Goal: Task Accomplishment & Management: Manage account settings

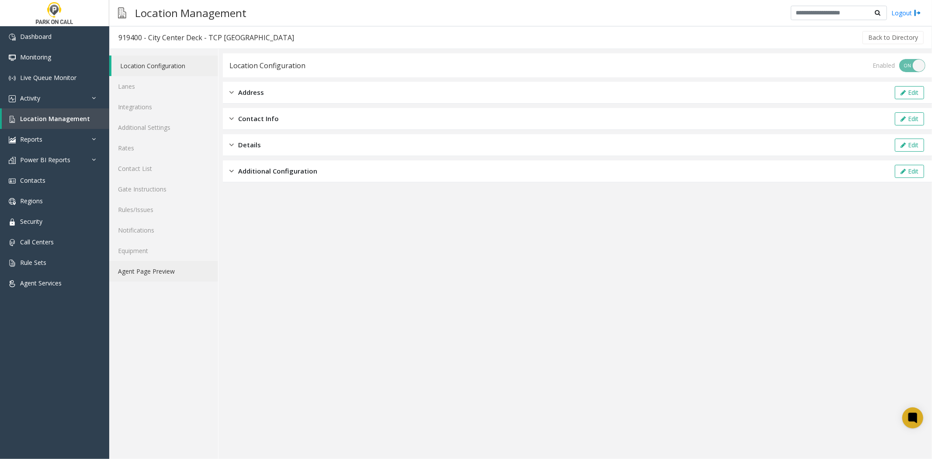
click at [142, 277] on link "Agent Page Preview" at bounding box center [163, 271] width 109 height 21
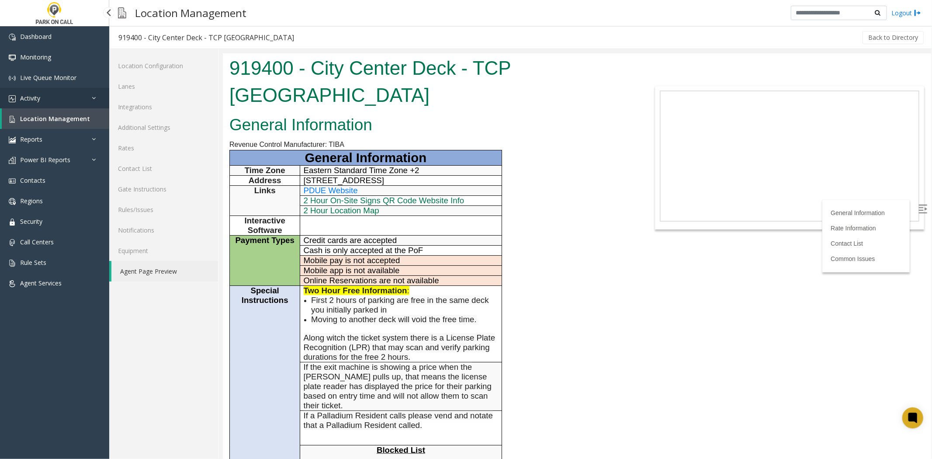
click at [62, 99] on link "Activity" at bounding box center [54, 98] width 109 height 21
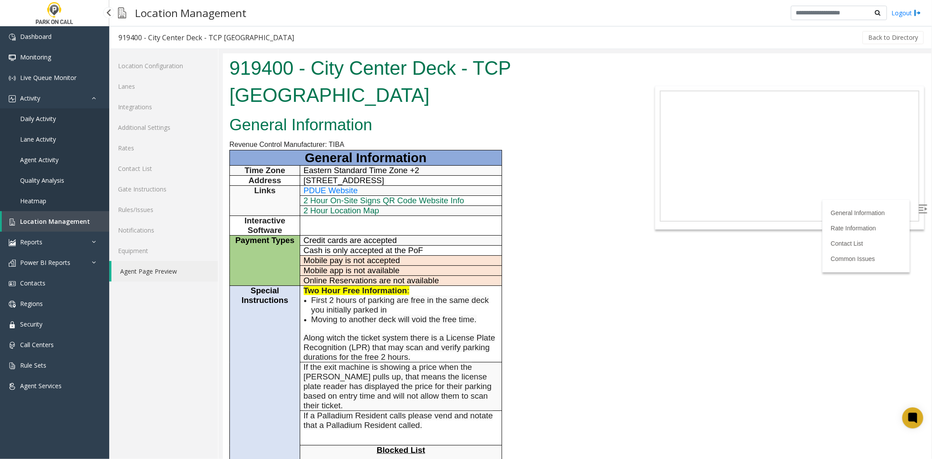
click at [55, 116] on span "Daily Activity" at bounding box center [38, 118] width 36 height 8
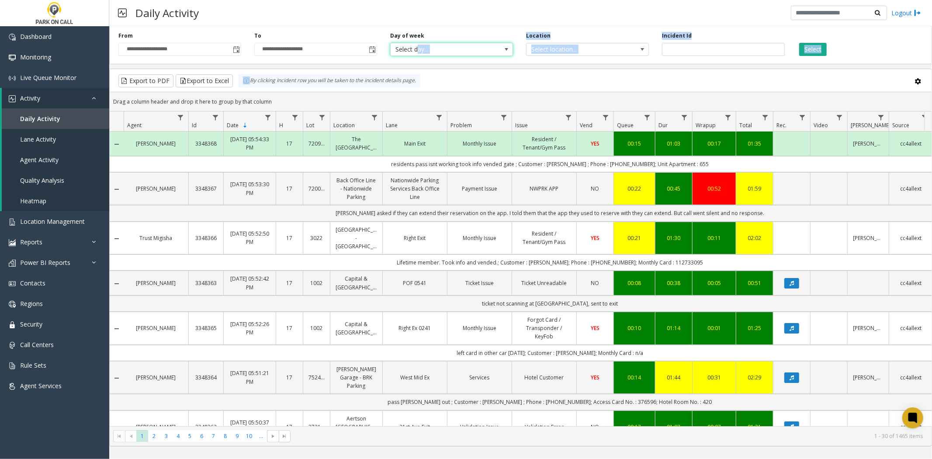
drag, startPoint x: 417, startPoint y: 49, endPoint x: 555, endPoint y: 68, distance: 138.9
click at [536, 72] on div "**********" at bounding box center [520, 234] width 823 height 423
click at [565, 54] on span "Select location..." at bounding box center [574, 49] width 97 height 12
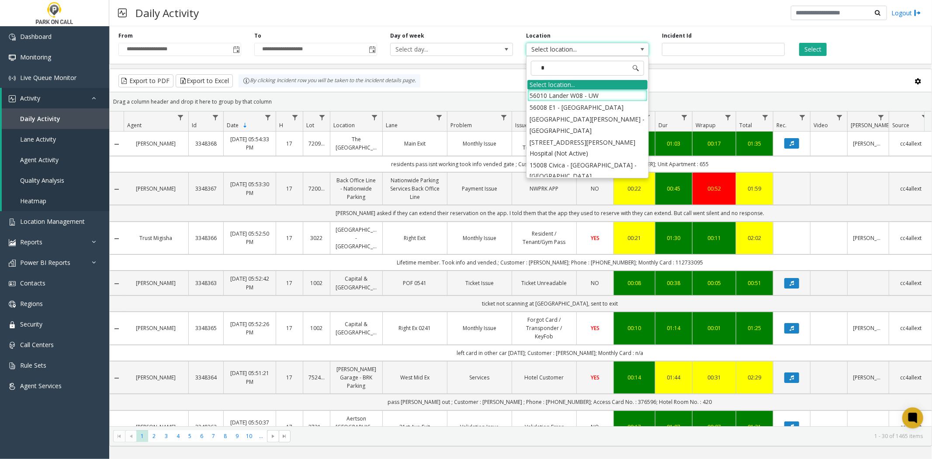
type input "**"
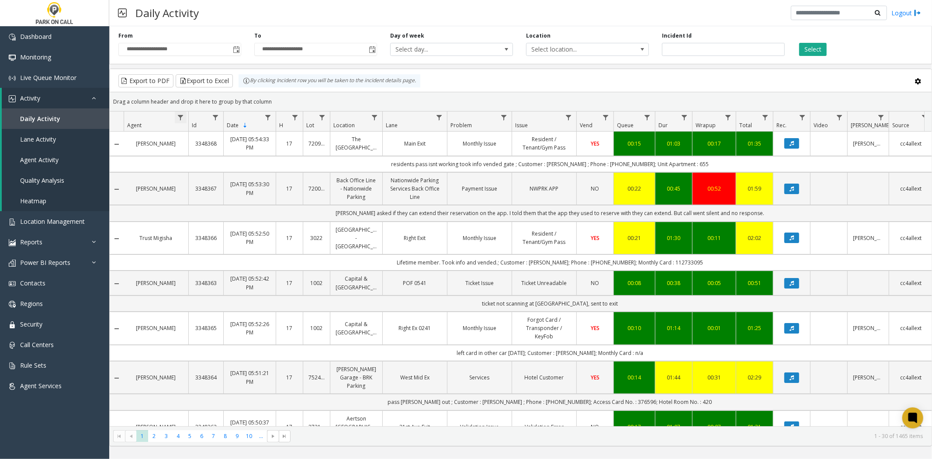
click at [179, 120] on span "Data table" at bounding box center [180, 117] width 7 height 7
drag, startPoint x: 194, startPoint y: 146, endPoint x: 193, endPoint y: 157, distance: 11.1
click at [194, 147] on kendo-grid-filter-menu-input-wrapper "Contains" at bounding box center [218, 146] width 74 height 33
click at [193, 157] on input "Agent Filter" at bounding box center [218, 155] width 74 height 15
type input "*******"
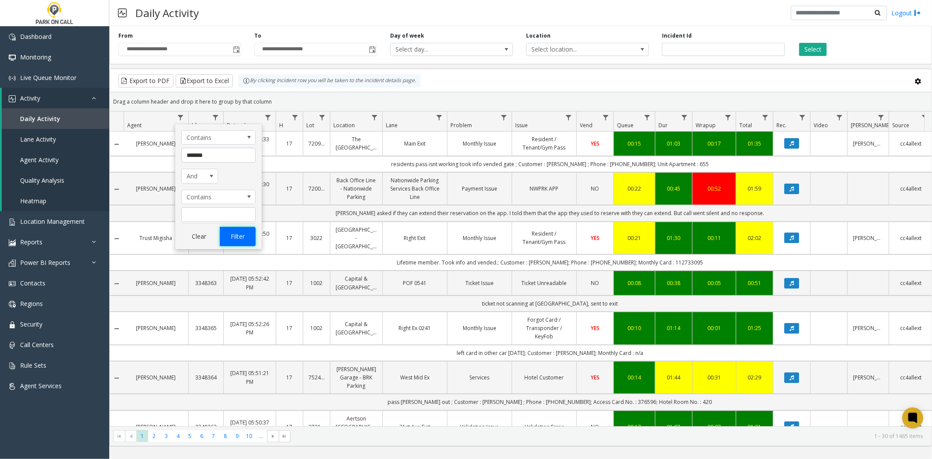
click at [224, 233] on button "Filter" at bounding box center [238, 236] width 36 height 19
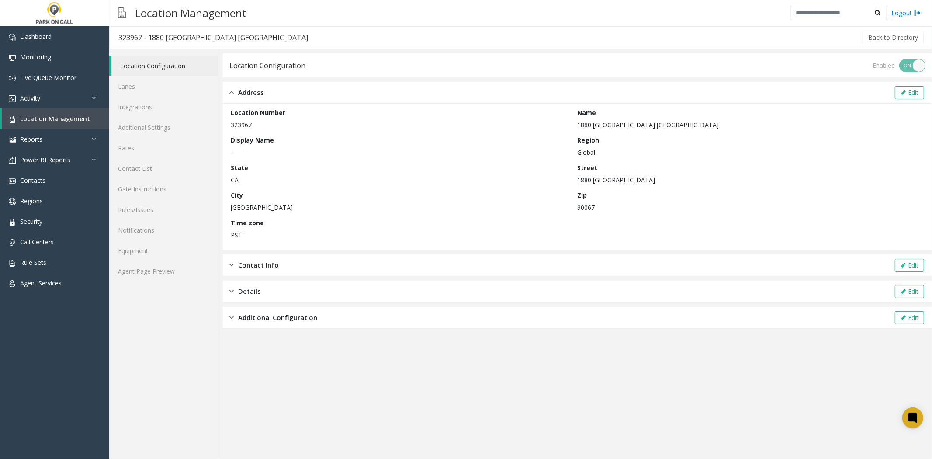
click at [500, 162] on div "Location Number 323967 Name 1880 Century Park East - Parkwell Display Name - Re…" at bounding box center [577, 177] width 693 height 138
click at [179, 114] on link "Integrations" at bounding box center [163, 107] width 109 height 21
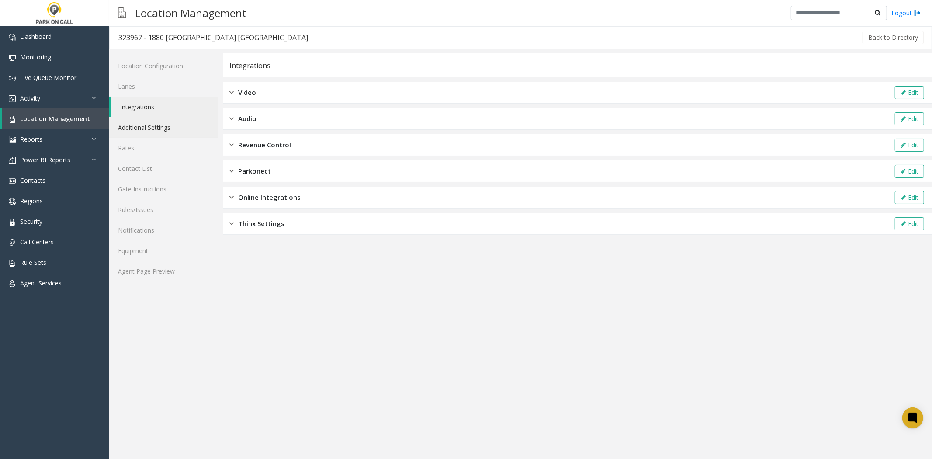
click at [174, 124] on link "Additional Settings" at bounding box center [163, 127] width 109 height 21
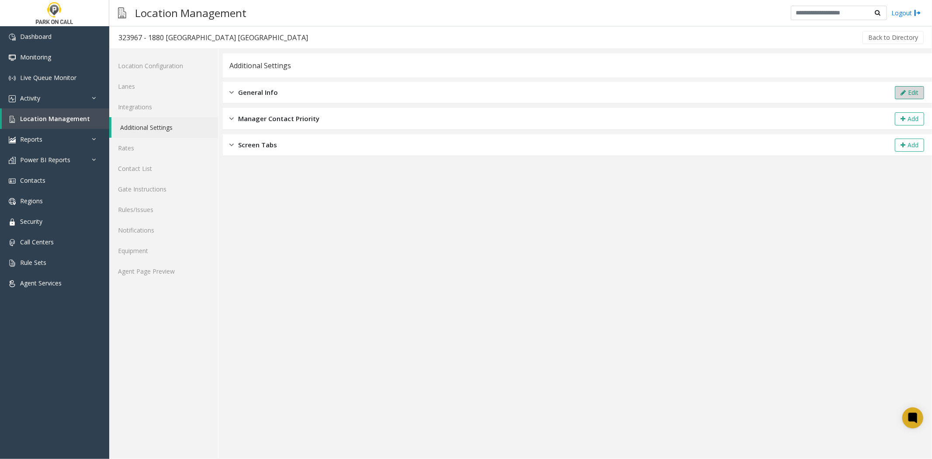
click at [914, 88] on button "Edit" at bounding box center [909, 92] width 29 height 13
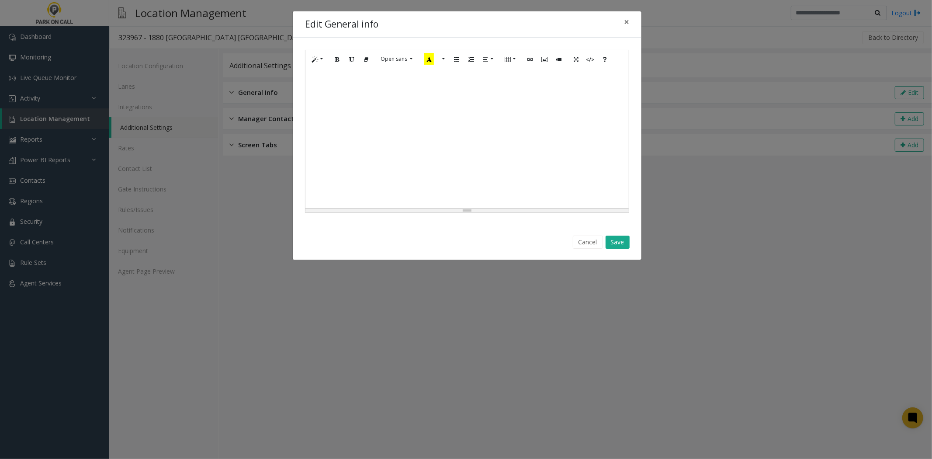
click at [563, 99] on div at bounding box center [466, 138] width 323 height 140
click at [527, 159] on div at bounding box center [466, 138] width 323 height 140
paste div
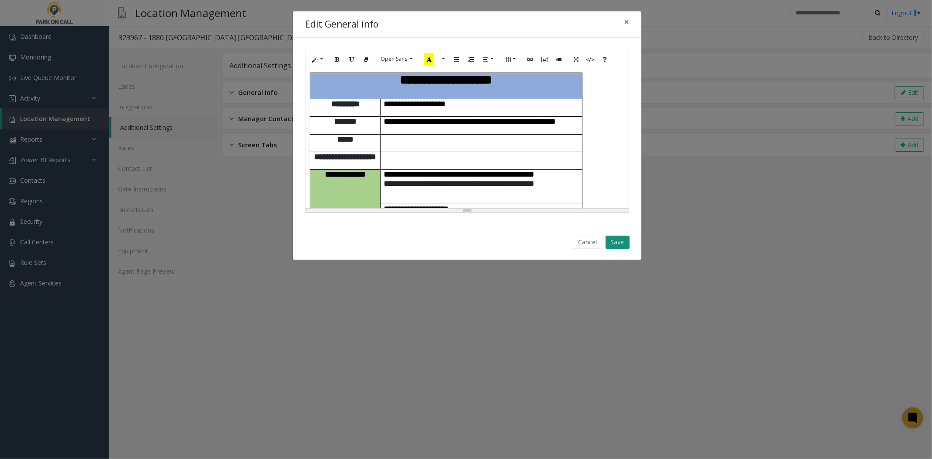
scroll to position [332, 0]
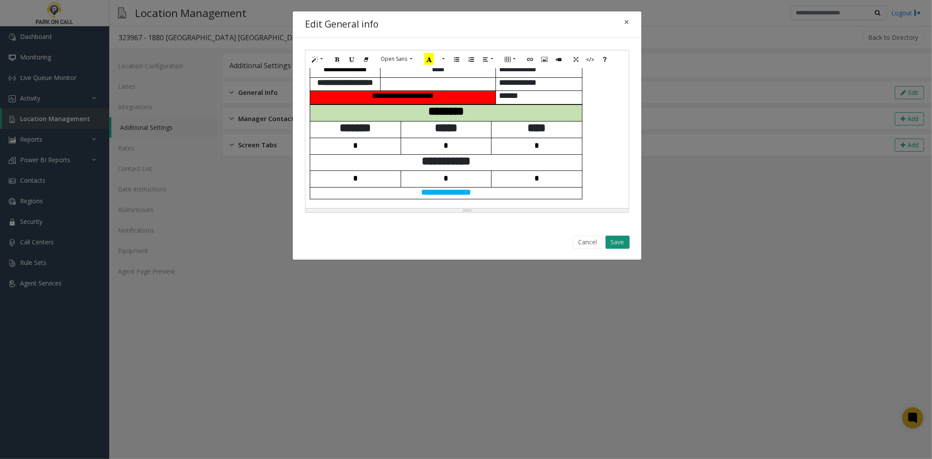
click at [620, 246] on button "Save" at bounding box center [617, 241] width 24 height 13
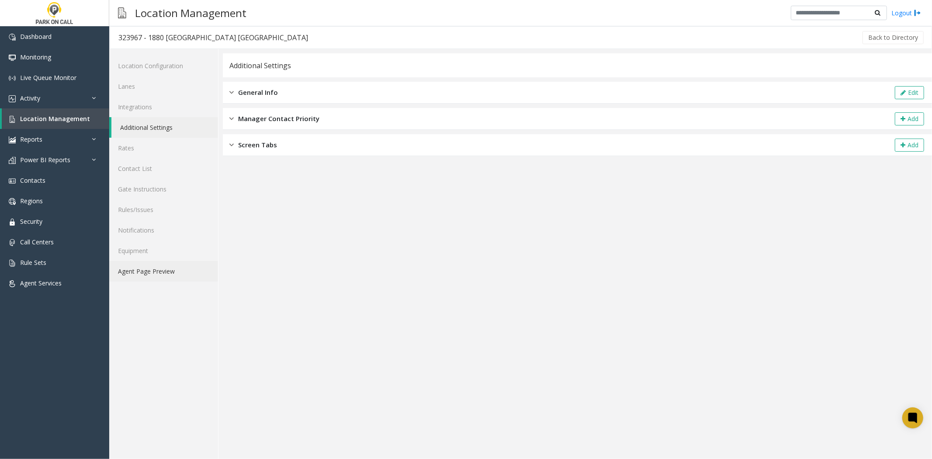
click at [153, 276] on link "Agent Page Preview" at bounding box center [163, 271] width 109 height 21
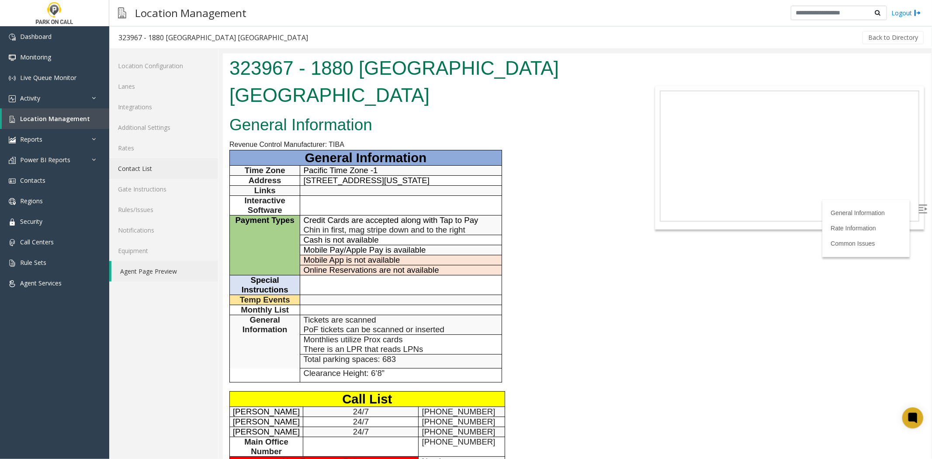
click at [125, 175] on link "Contact List" at bounding box center [163, 168] width 109 height 21
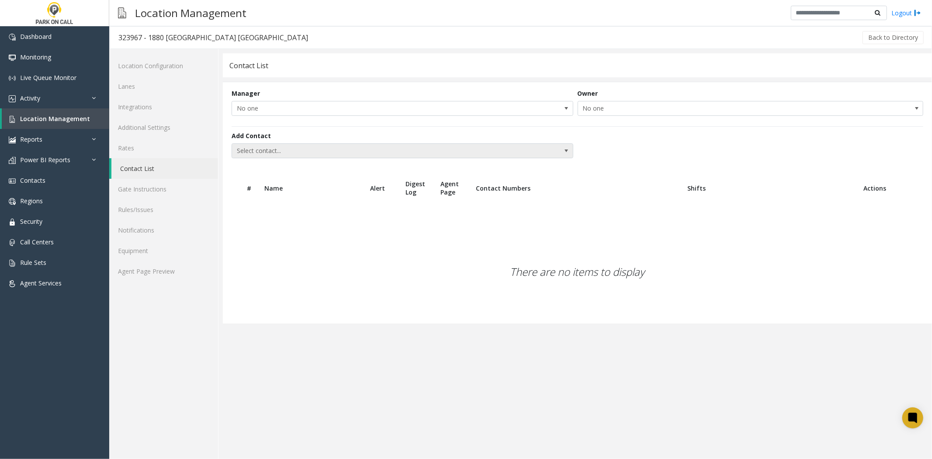
click at [297, 156] on span "Select contact..." at bounding box center [368, 151] width 273 height 14
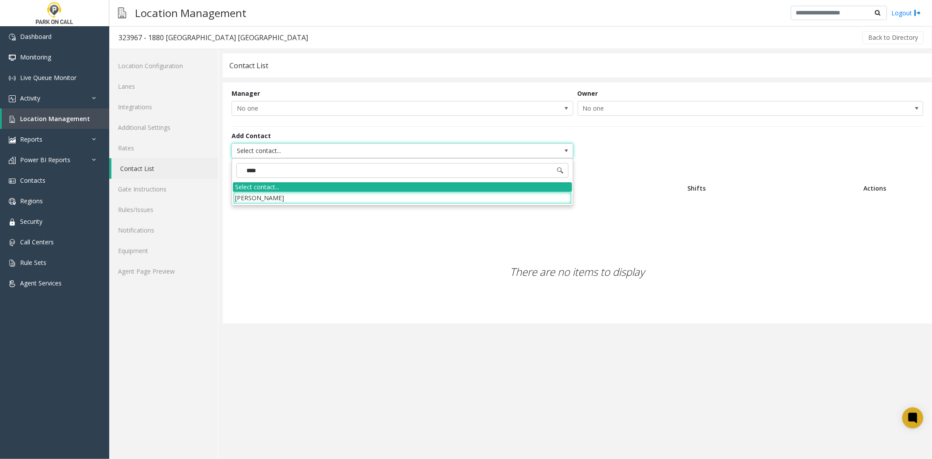
type input "*****"
click at [278, 200] on li "Ingrid Ortega" at bounding box center [402, 198] width 339 height 12
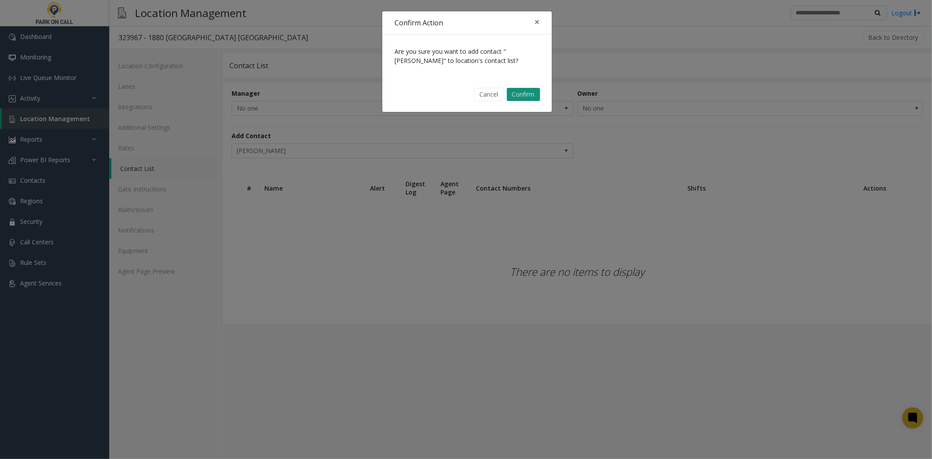
click at [514, 94] on button "Confirm" at bounding box center [523, 94] width 33 height 13
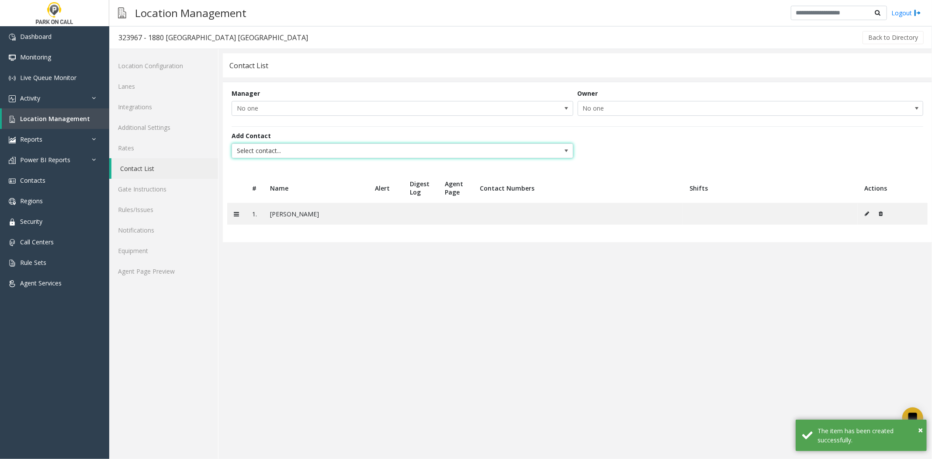
click at [345, 154] on span "Select contact..." at bounding box center [368, 151] width 273 height 14
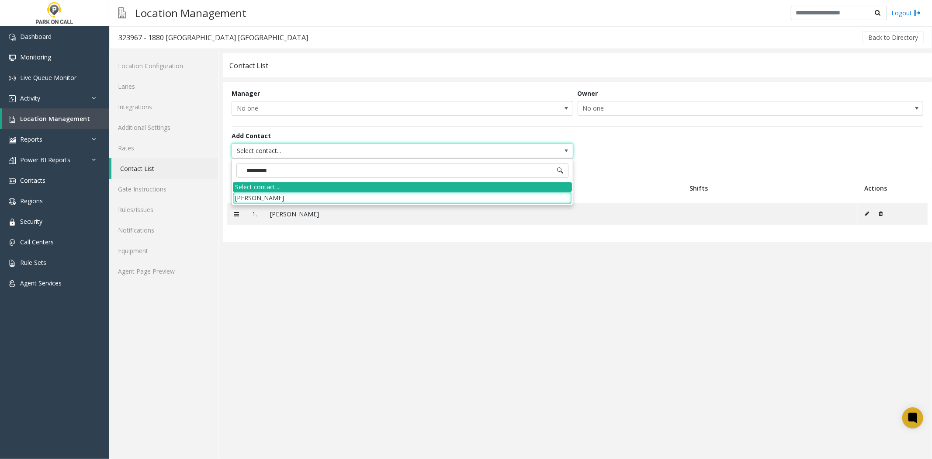
type input "**********"
click at [325, 192] on li "Andrew Britton" at bounding box center [402, 198] width 339 height 12
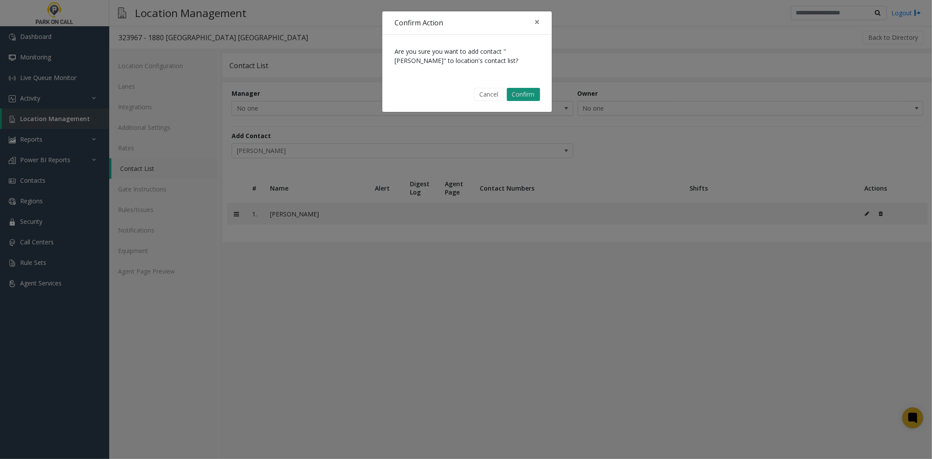
click at [523, 93] on button "Confirm" at bounding box center [523, 94] width 33 height 13
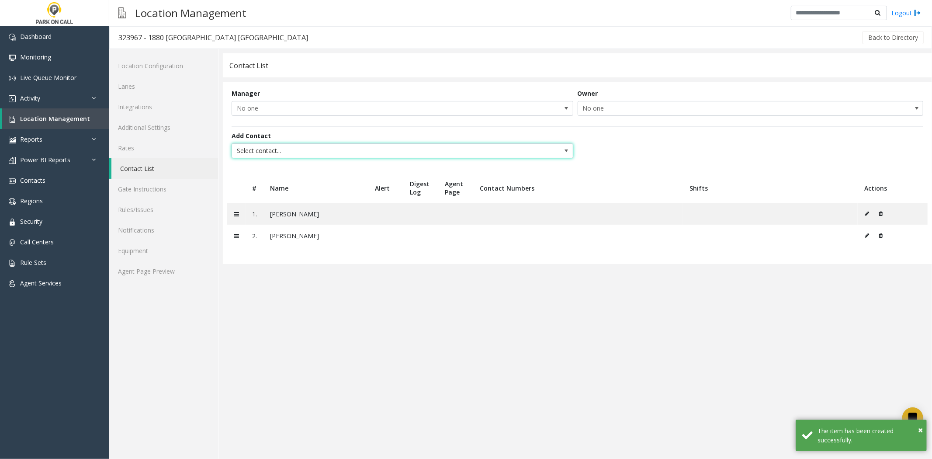
click at [303, 152] on span "Select contact..." at bounding box center [368, 151] width 273 height 14
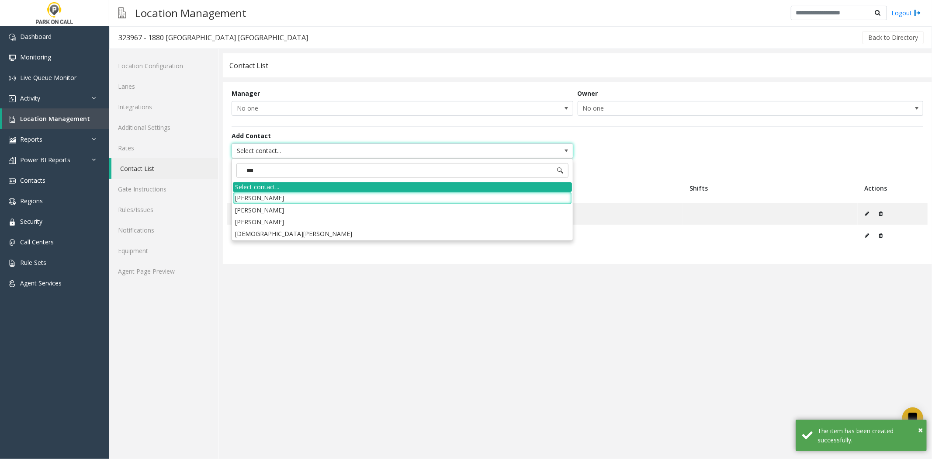
type input "****"
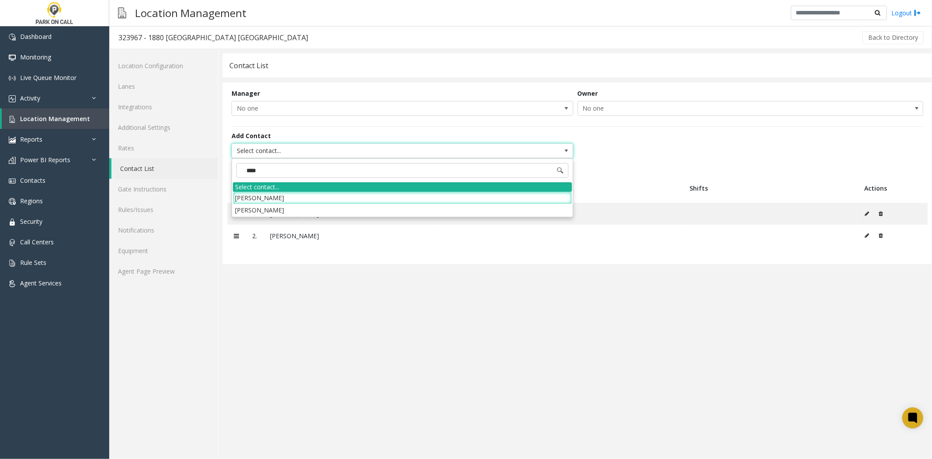
click at [309, 377] on app-contact-list "Contact List Manager No one Owner No one Add Contact Select contact... # Name A…" at bounding box center [577, 255] width 709 height 405
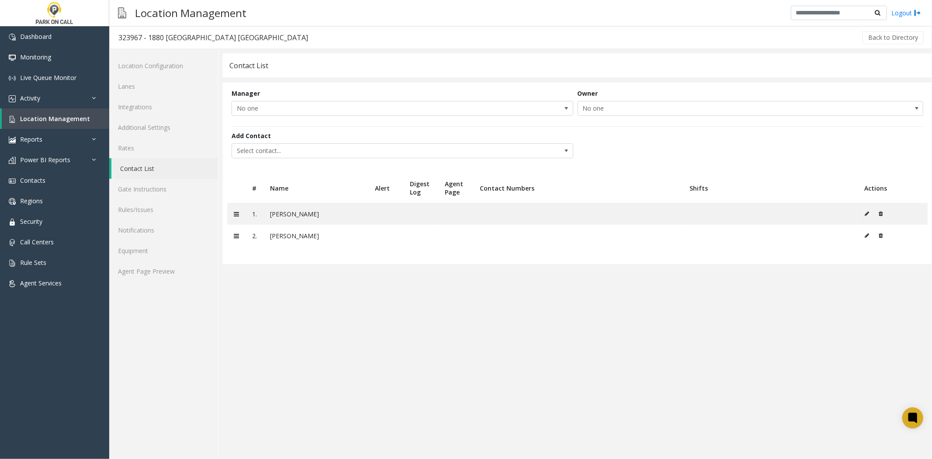
drag, startPoint x: 42, startPoint y: 121, endPoint x: 234, endPoint y: 339, distance: 290.0
click at [234, 339] on app-contact-list "Contact List Manager No one Owner No one Add Contact Select contact... # Name A…" at bounding box center [577, 255] width 709 height 405
drag, startPoint x: 46, startPoint y: 165, endPoint x: 45, endPoint y: 176, distance: 11.0
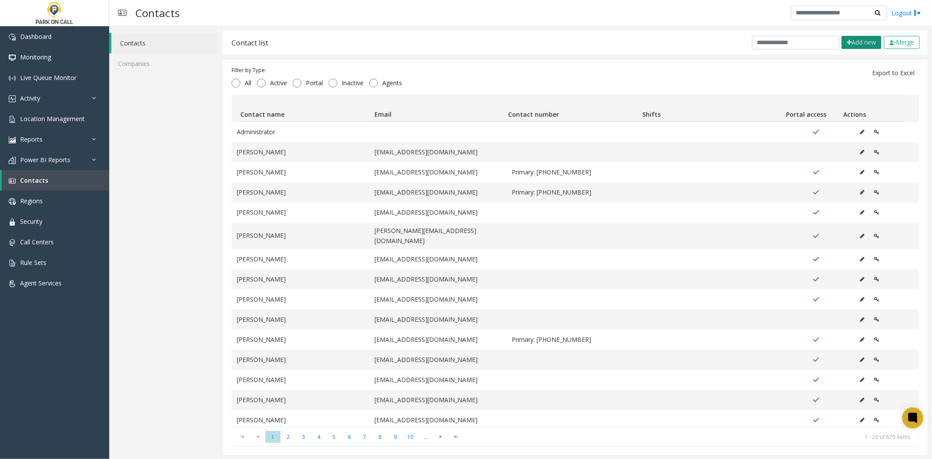
click at [847, 48] on button "Add new" at bounding box center [861, 42] width 40 height 13
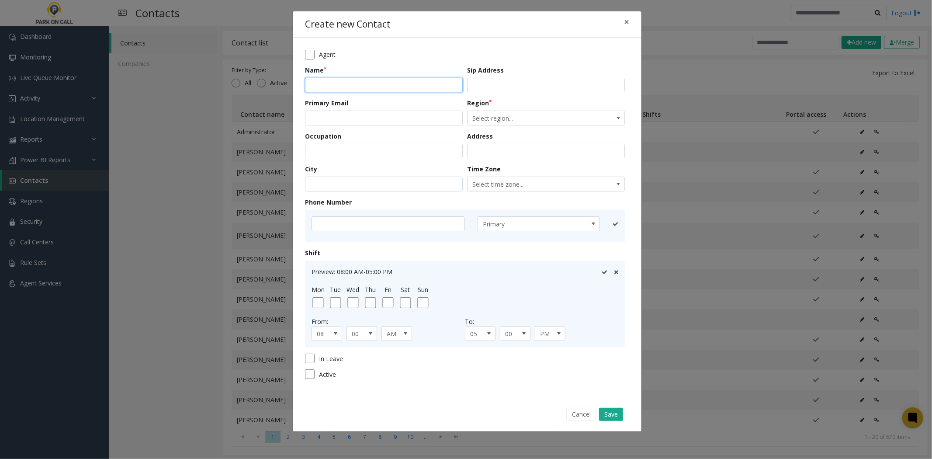
click at [405, 86] on input "text" at bounding box center [384, 85] width 158 height 15
paste input "**********"
type input "**********"
drag, startPoint x: 355, startPoint y: 141, endPoint x: 354, endPoint y: 136, distance: 4.8
click at [355, 140] on div "Occupation" at bounding box center [386, 144] width 162 height 27
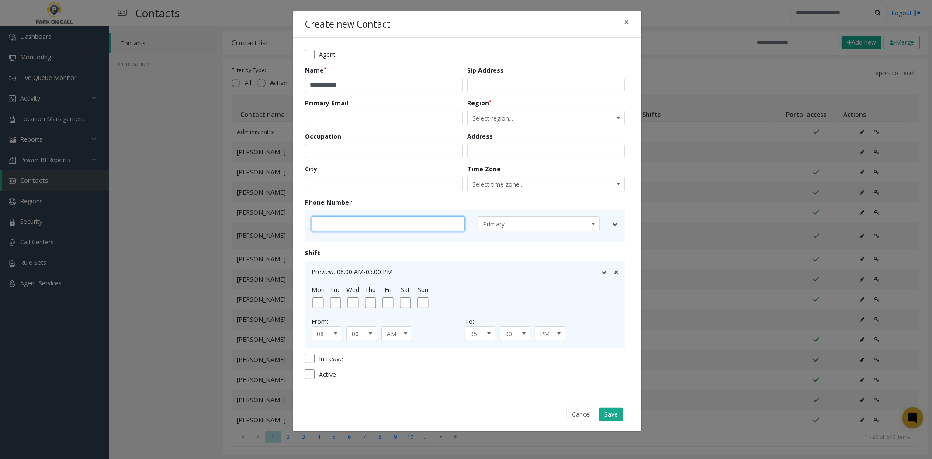
click at [369, 223] on input "text" at bounding box center [387, 223] width 153 height 15
paste input "**********"
type input "**********"
click at [604, 223] on icon at bounding box center [604, 224] width 6 height 6
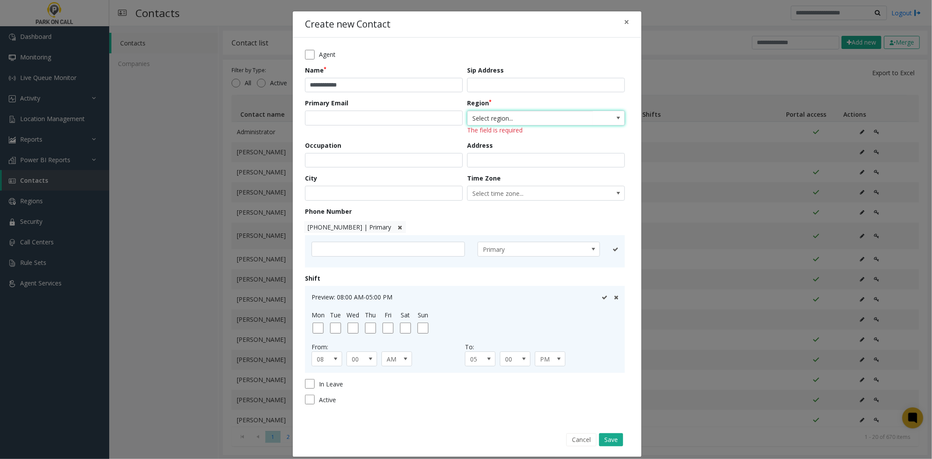
click at [538, 112] on span "Select region..." at bounding box center [529, 118] width 125 height 14
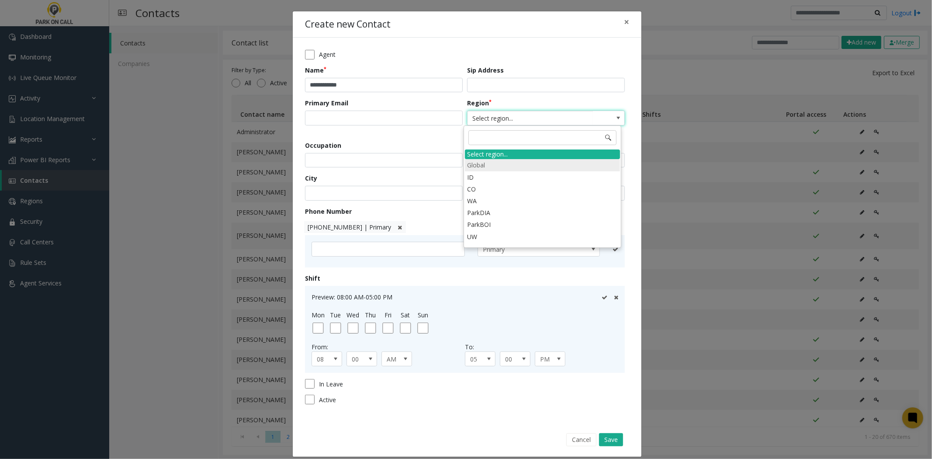
click at [494, 162] on li "Global" at bounding box center [542, 165] width 155 height 12
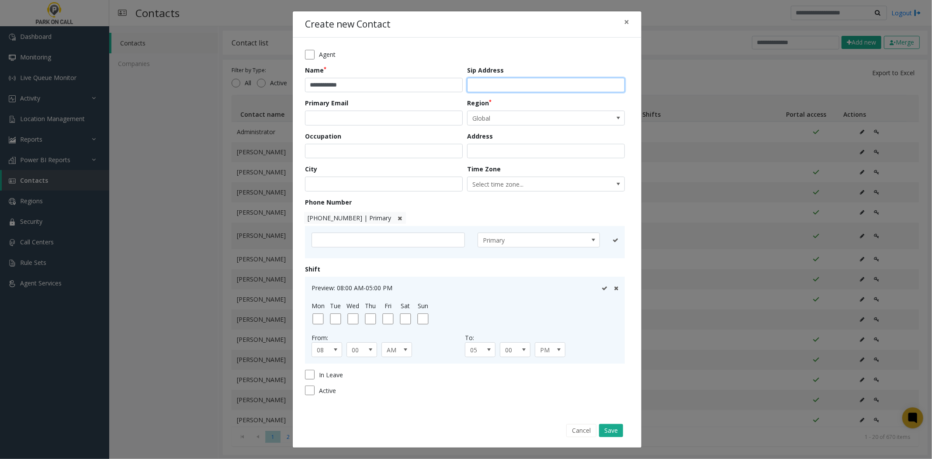
click at [523, 89] on input "text" at bounding box center [546, 85] width 158 height 15
paste input "**********"
type input "**********"
click at [387, 114] on input "email" at bounding box center [384, 118] width 158 height 15
paste input "**********"
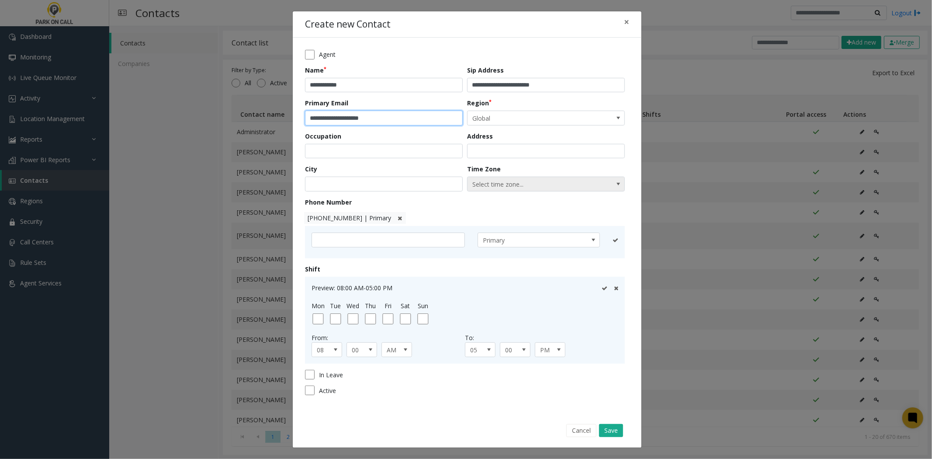
type input "**********"
click at [536, 188] on span "Select time zone..." at bounding box center [529, 184] width 125 height 14
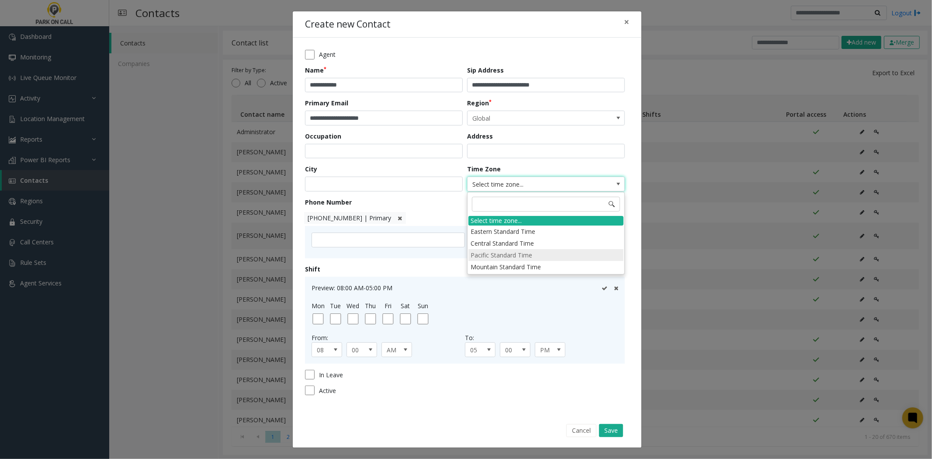
click at [543, 255] on li "Pacific Standard Time" at bounding box center [545, 255] width 155 height 12
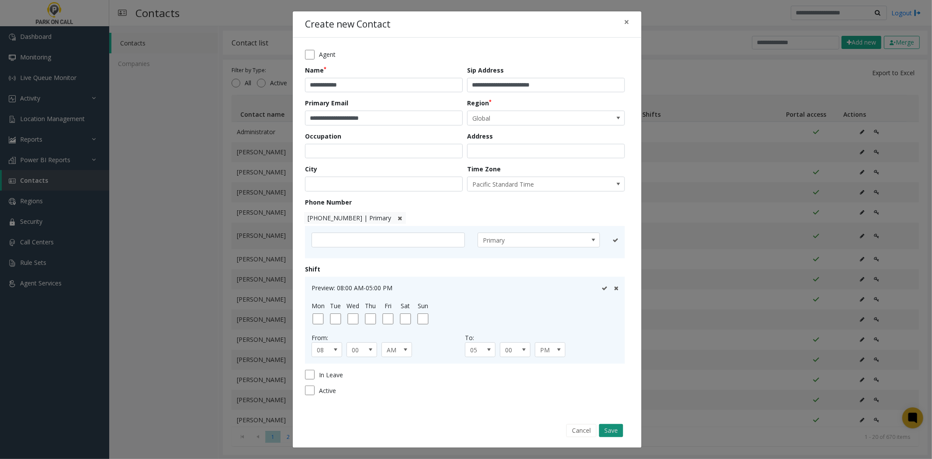
click at [613, 435] on button "Save" at bounding box center [611, 430] width 24 height 13
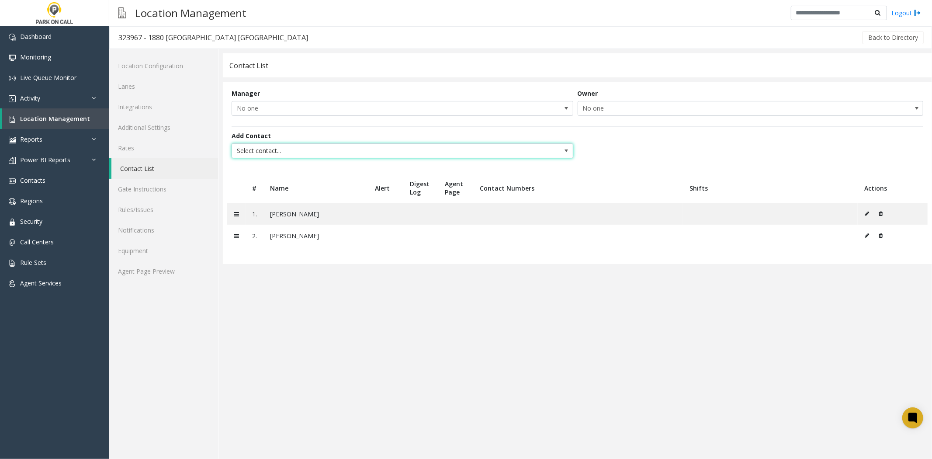
click at [435, 152] on span "Select contact..." at bounding box center [368, 151] width 273 height 14
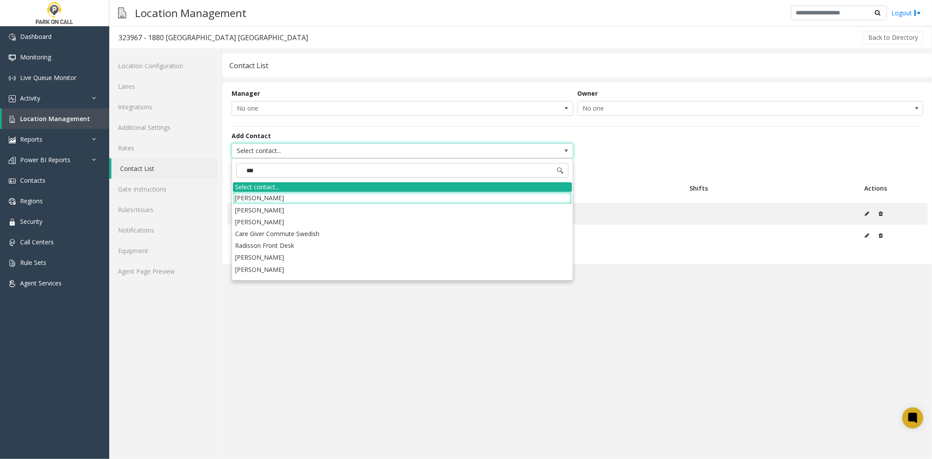
type input "****"
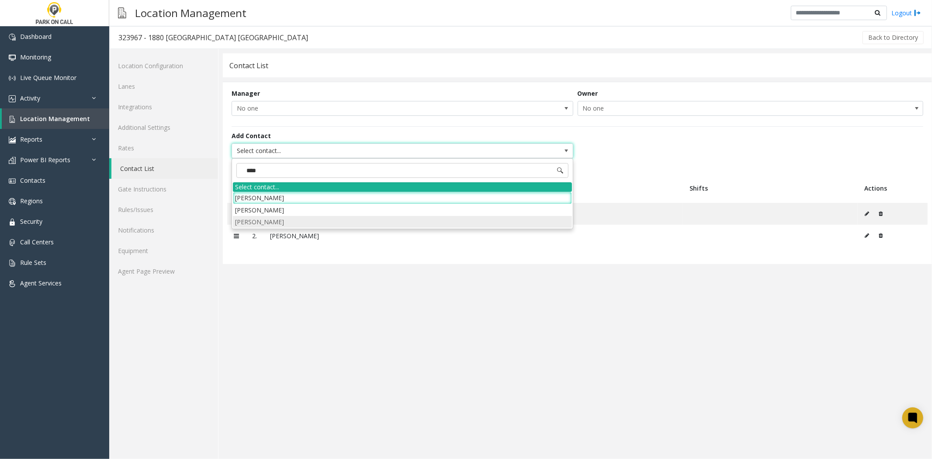
click at [341, 223] on li "Diana Sierra" at bounding box center [402, 222] width 339 height 12
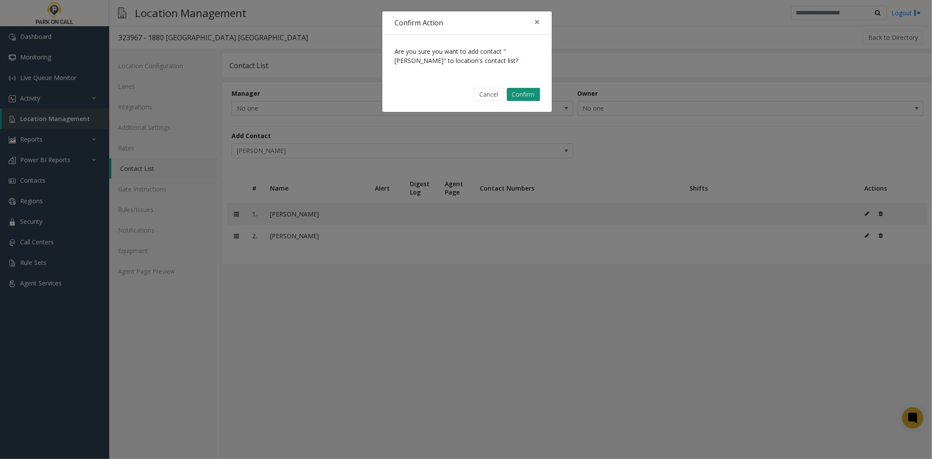
click at [524, 95] on button "Confirm" at bounding box center [523, 94] width 33 height 13
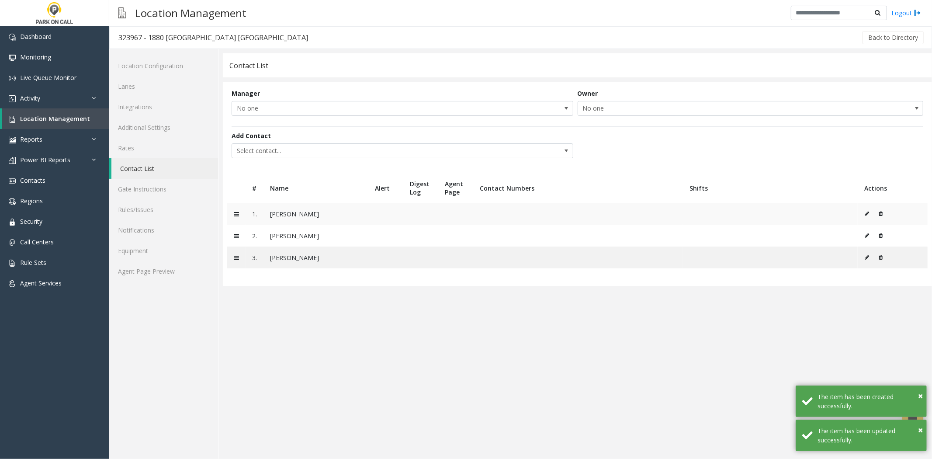
click at [861, 211] on td at bounding box center [892, 214] width 70 height 22
click at [865, 213] on icon at bounding box center [866, 213] width 4 height 5
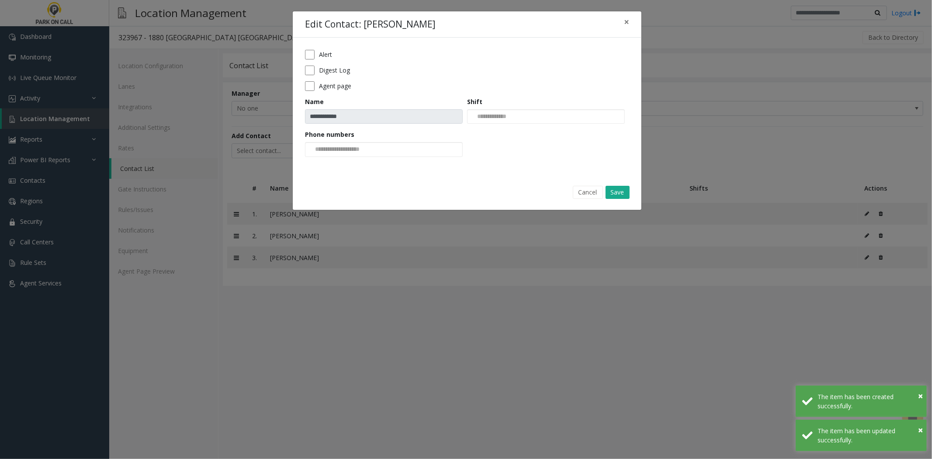
click at [323, 59] on label "Alert" at bounding box center [325, 54] width 13 height 9
click at [326, 71] on label "Digest Log" at bounding box center [334, 70] width 31 height 9
click at [331, 86] on label "Agent page" at bounding box center [335, 85] width 32 height 9
click at [624, 194] on button "Save" at bounding box center [617, 192] width 24 height 13
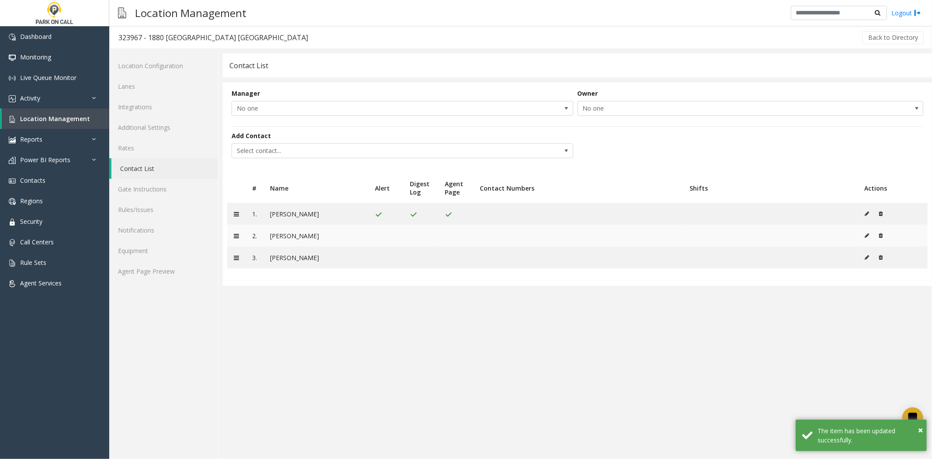
click at [866, 242] on button at bounding box center [869, 235] width 10 height 13
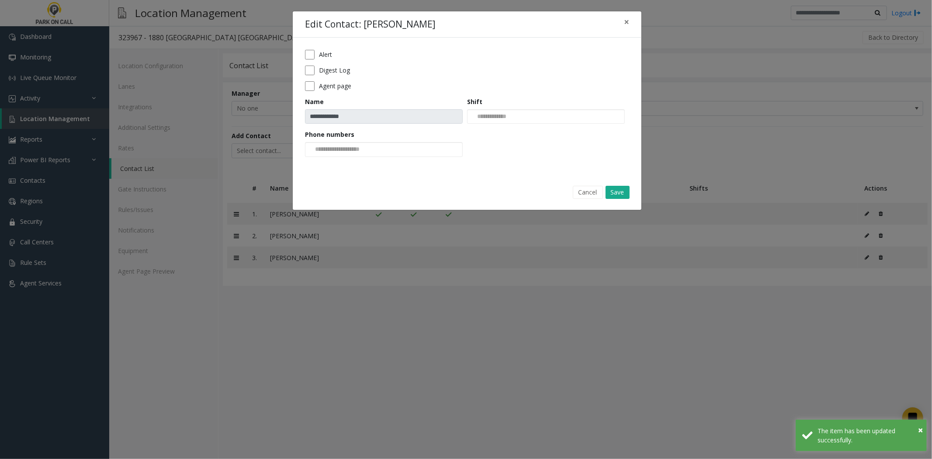
click at [321, 50] on div "Alert" at bounding box center [467, 55] width 324 height 10
click at [321, 53] on label "Alert" at bounding box center [325, 54] width 13 height 9
click at [331, 73] on label "Digest Log" at bounding box center [334, 70] width 31 height 9
click at [334, 83] on label "Agent page" at bounding box center [335, 85] width 32 height 9
click at [613, 191] on button "Save" at bounding box center [617, 192] width 24 height 13
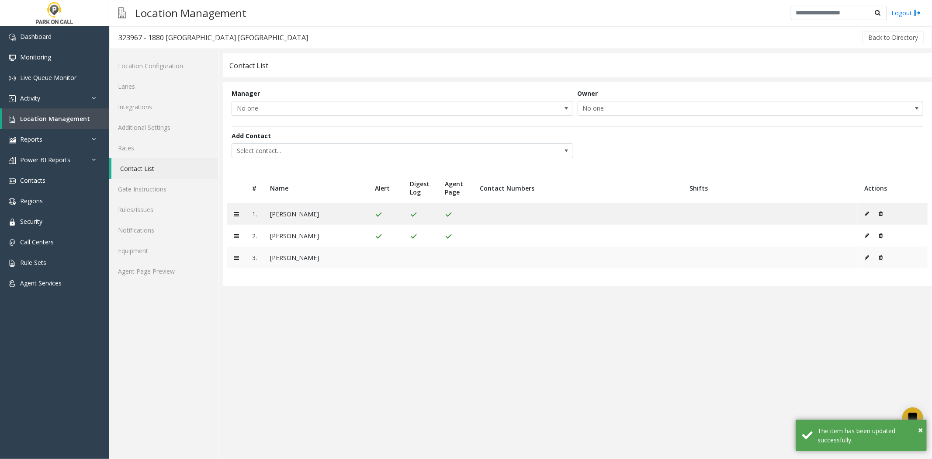
click at [870, 259] on button at bounding box center [869, 257] width 10 height 13
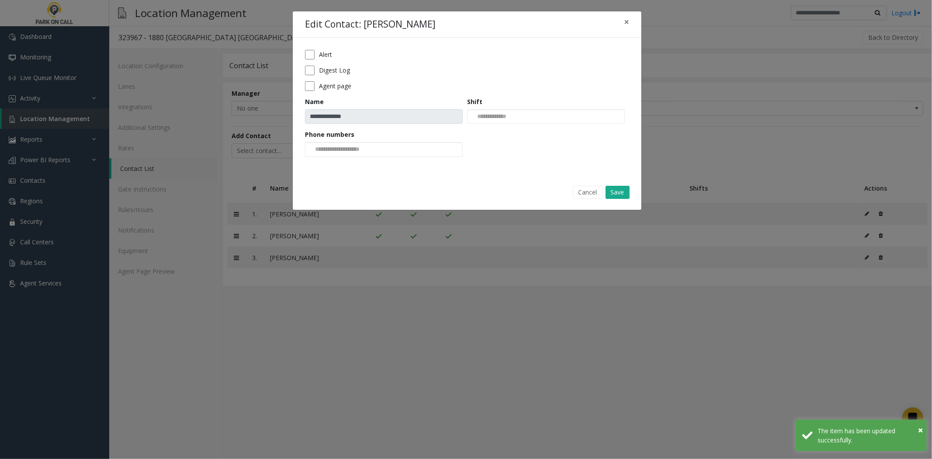
click at [335, 55] on div "Alert" at bounding box center [467, 55] width 324 height 10
click at [331, 56] on label "Alert" at bounding box center [325, 54] width 13 height 9
click at [324, 66] on label "Digest Log" at bounding box center [334, 70] width 31 height 9
click at [321, 80] on form "**********" at bounding box center [467, 106] width 324 height 113
click at [321, 85] on label "Agent page" at bounding box center [335, 85] width 32 height 9
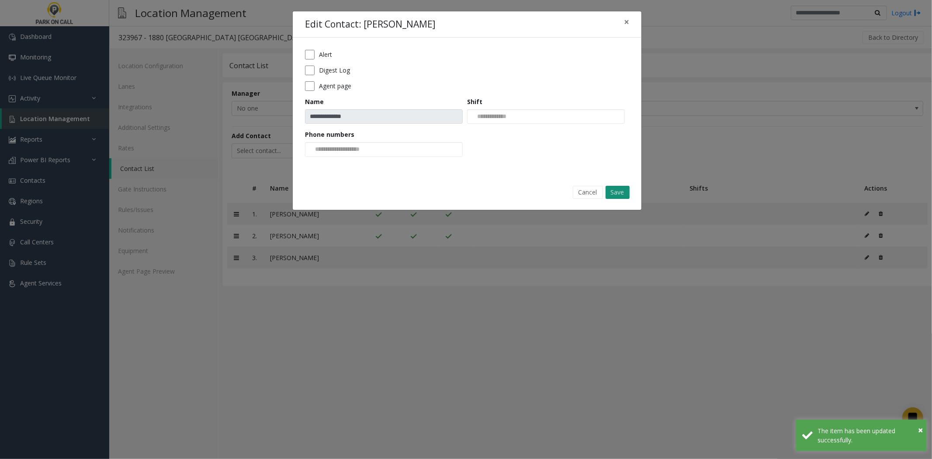
click at [612, 195] on button "Save" at bounding box center [617, 192] width 24 height 13
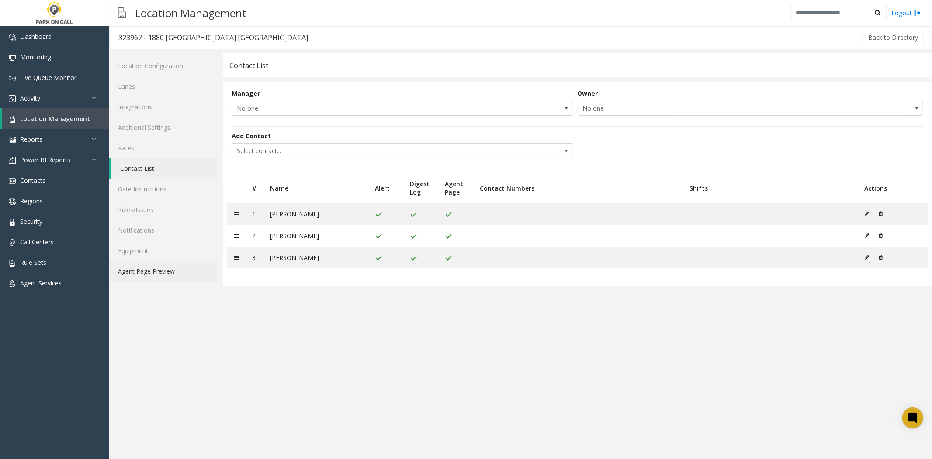
click at [189, 267] on link "Agent Page Preview" at bounding box center [163, 271] width 109 height 21
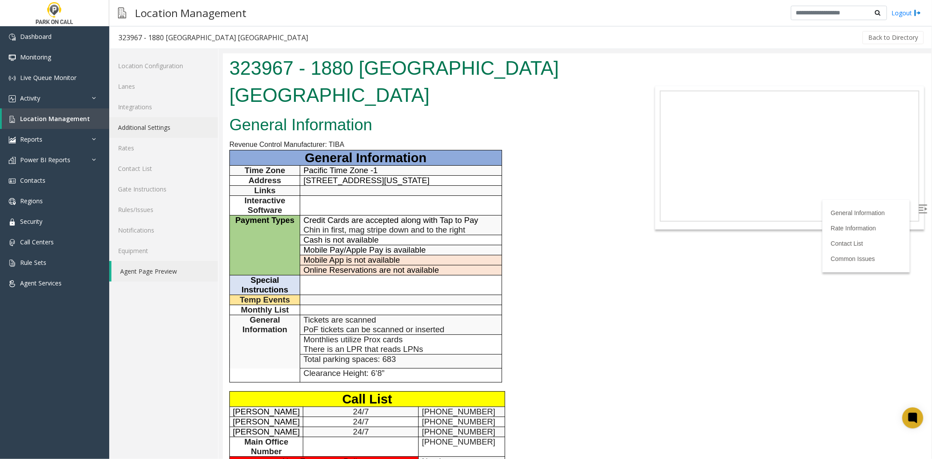
click at [181, 127] on link "Additional Settings" at bounding box center [163, 127] width 109 height 21
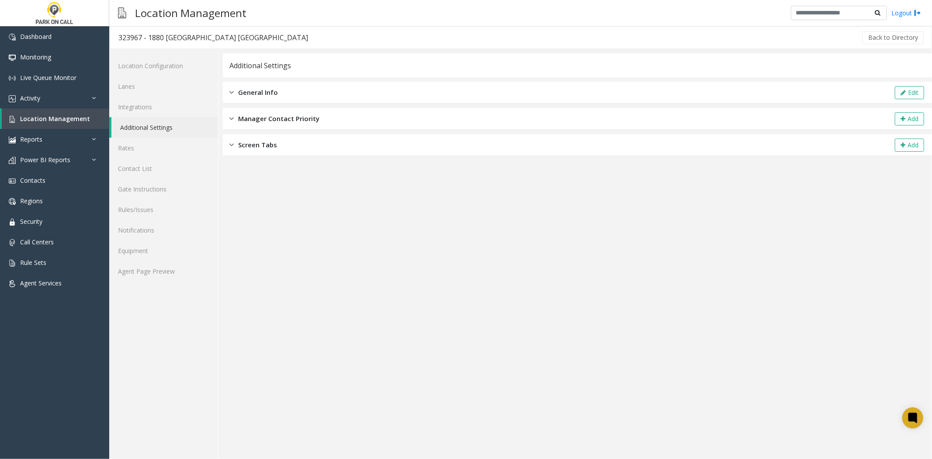
click at [920, 101] on div "General Info Edit" at bounding box center [577, 93] width 709 height 22
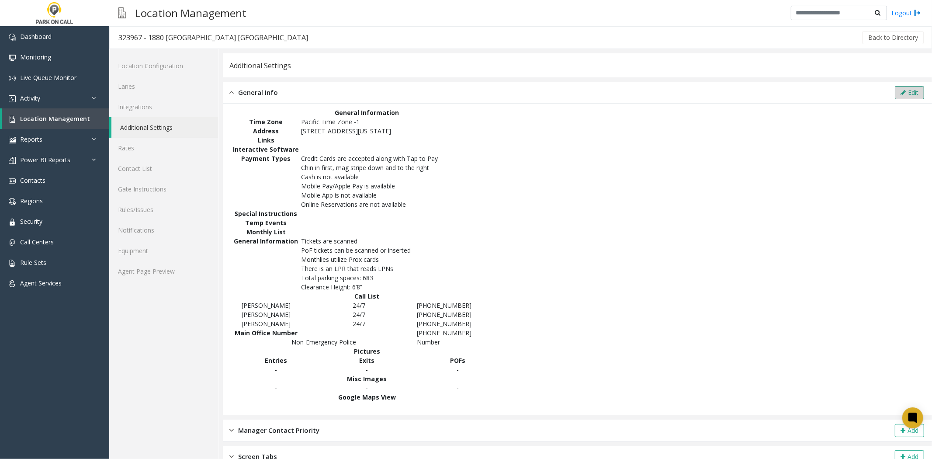
click at [913, 93] on button "Edit" at bounding box center [909, 92] width 29 height 13
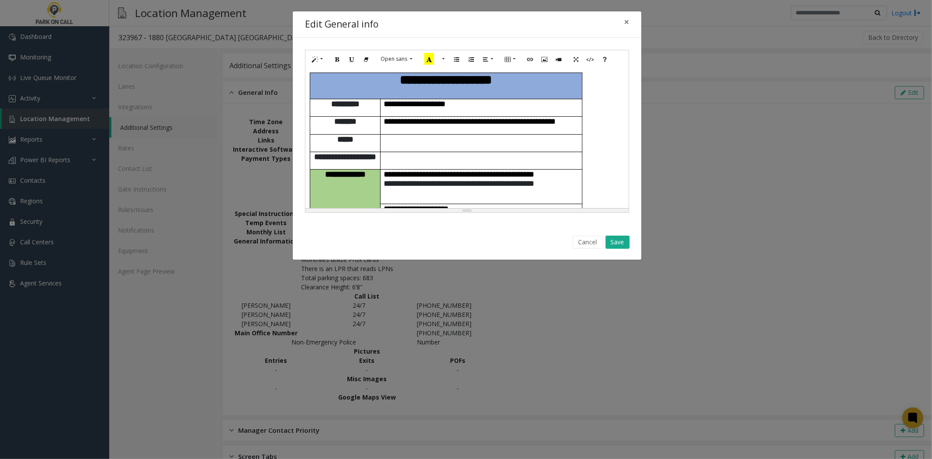
click at [551, 135] on p at bounding box center [481, 139] width 195 height 9
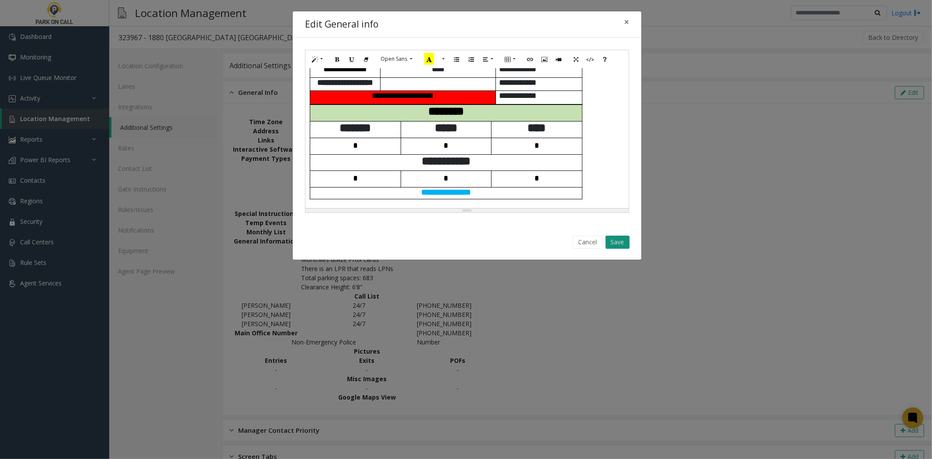
click at [620, 245] on button "Save" at bounding box center [617, 241] width 24 height 13
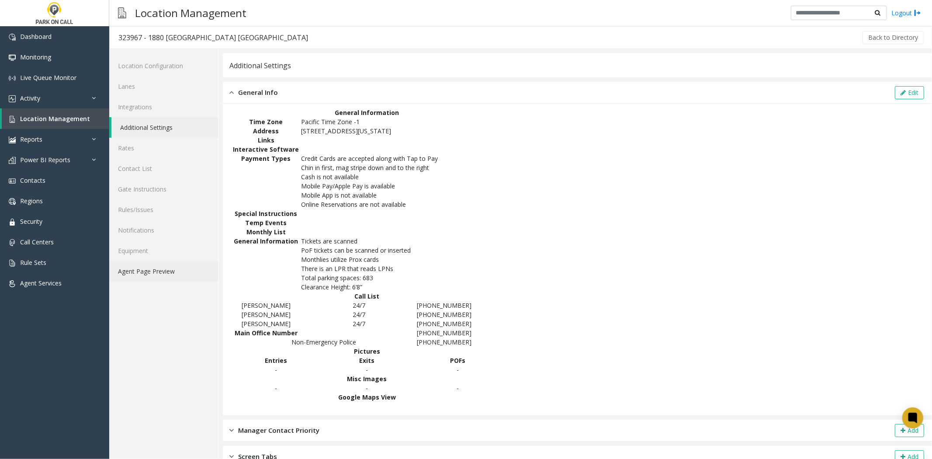
click at [182, 276] on link "Agent Page Preview" at bounding box center [163, 271] width 109 height 21
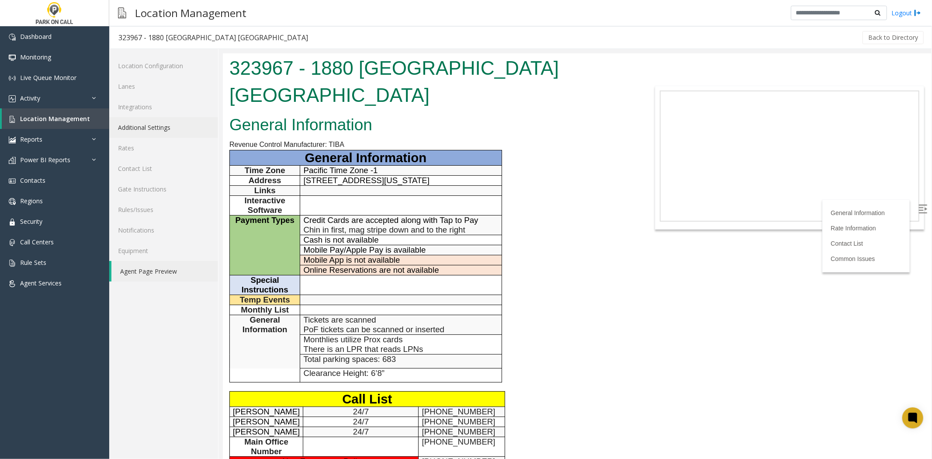
click at [153, 128] on link "Additional Settings" at bounding box center [163, 127] width 109 height 21
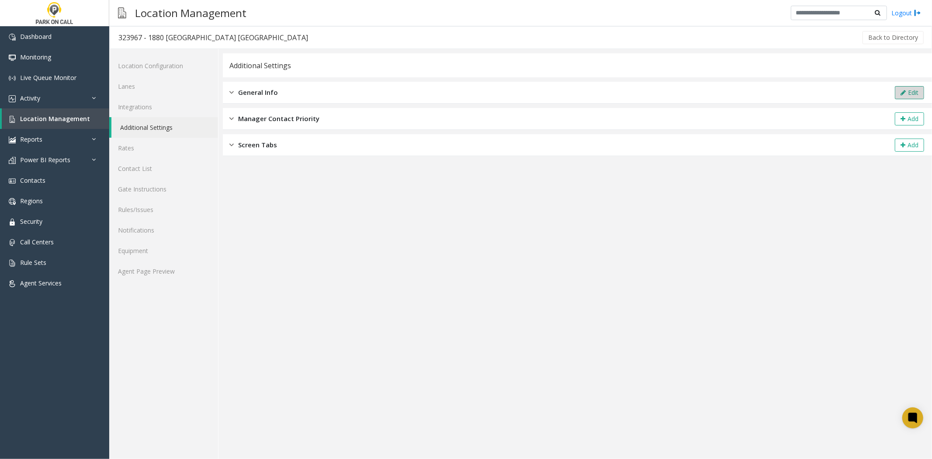
click at [901, 90] on icon at bounding box center [902, 93] width 5 height 6
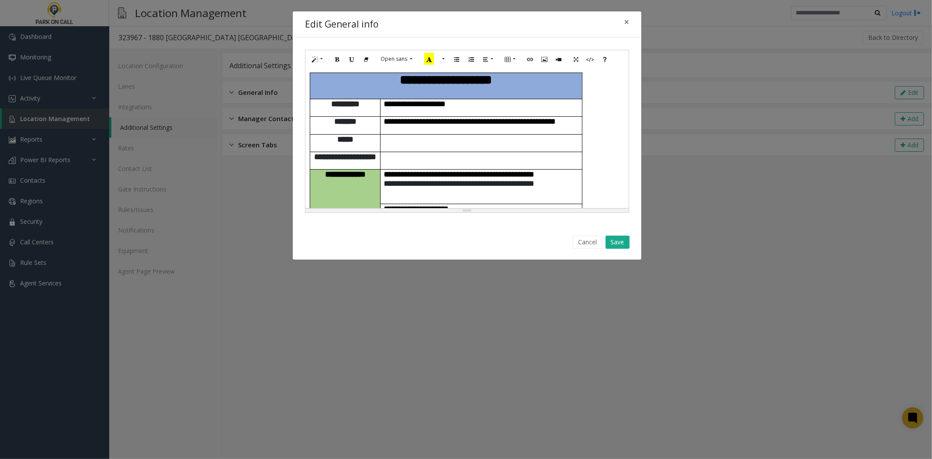
click at [537, 152] on p at bounding box center [481, 156] width 195 height 9
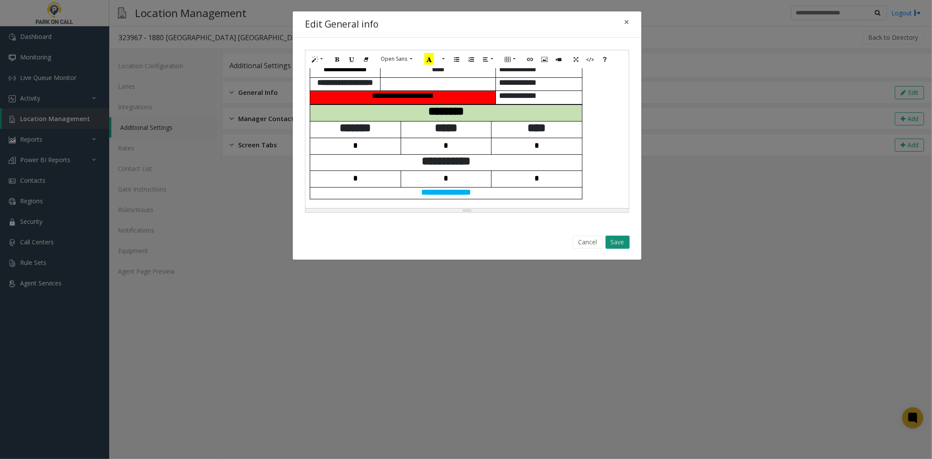
click at [619, 247] on button "Save" at bounding box center [617, 241] width 24 height 13
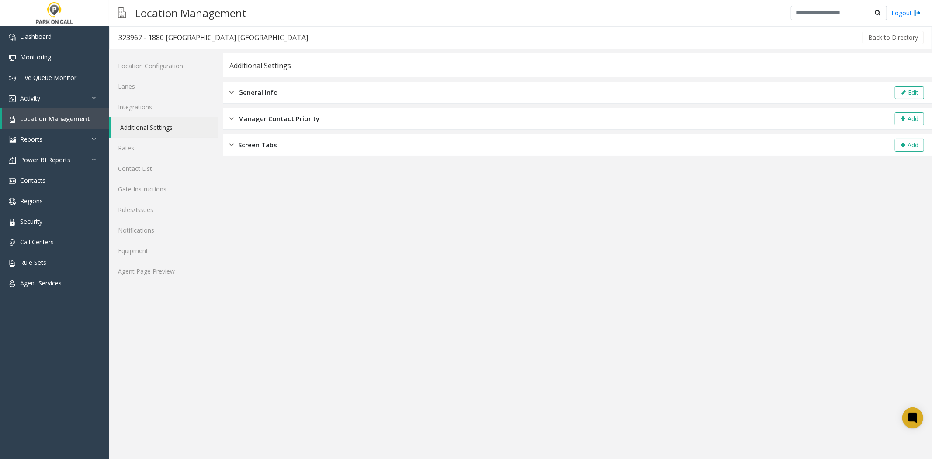
click at [159, 37] on div "323967 - 1880 Century Park East - Parkwell" at bounding box center [213, 37] width 190 height 11
drag, startPoint x: 159, startPoint y: 37, endPoint x: 221, endPoint y: 37, distance: 62.5
click at [221, 37] on div "323967 - 1880 Century Park East - Parkwell" at bounding box center [213, 37] width 190 height 11
copy div "1880 Century Park East"
click at [66, 97] on link "Activity" at bounding box center [54, 98] width 109 height 21
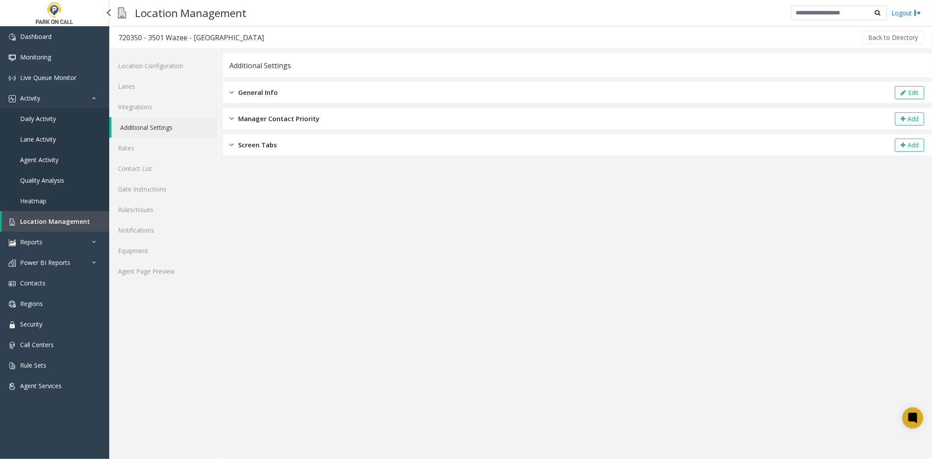
click at [58, 114] on link "Daily Activity" at bounding box center [54, 118] width 109 height 21
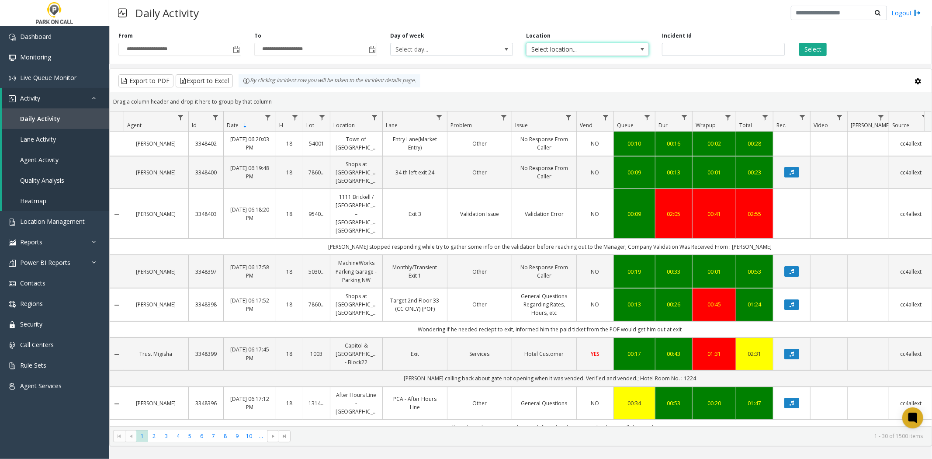
click at [544, 46] on span "Select location..." at bounding box center [574, 49] width 97 height 12
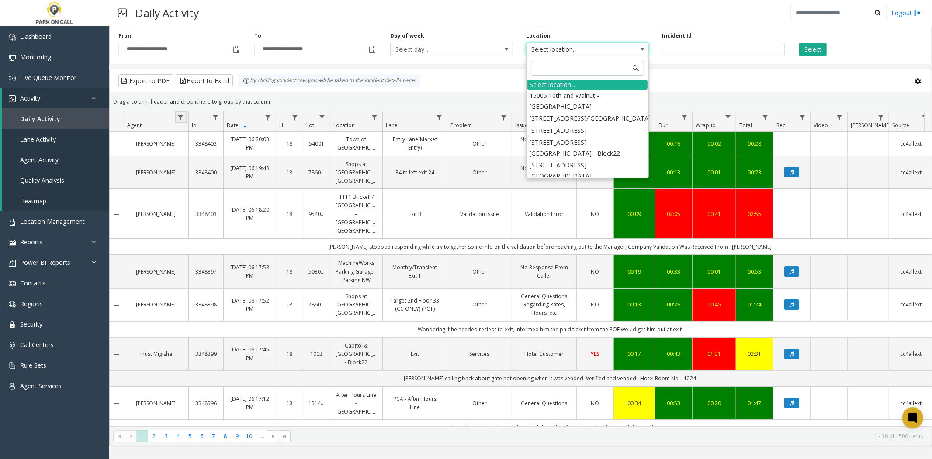
click at [176, 121] on link "Data table" at bounding box center [181, 117] width 12 height 12
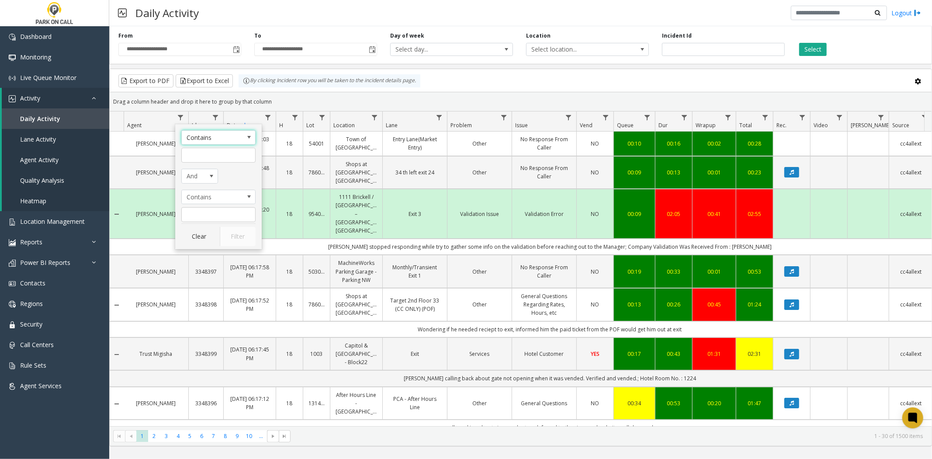
click at [187, 145] on span "Contains" at bounding box center [218, 137] width 74 height 15
click at [265, 106] on div "Drag a column header and drop it here to group by that column" at bounding box center [521, 101] width 822 height 15
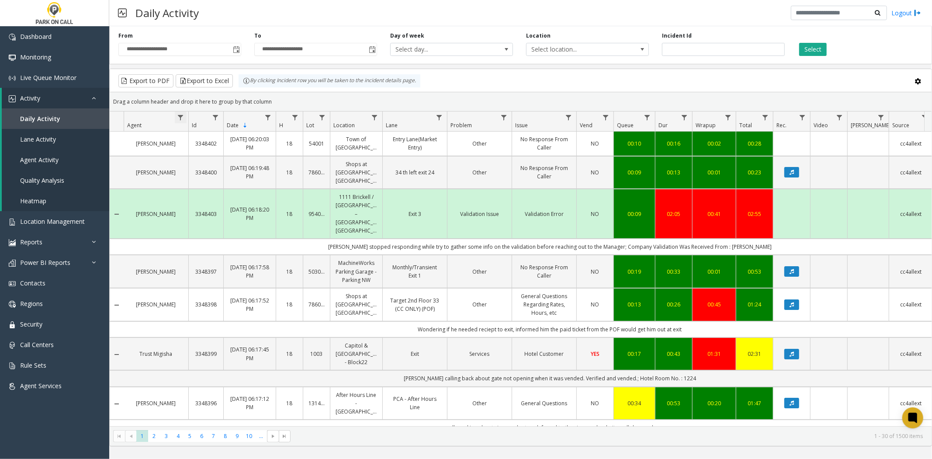
click at [178, 119] on span "Data table" at bounding box center [180, 117] width 7 height 7
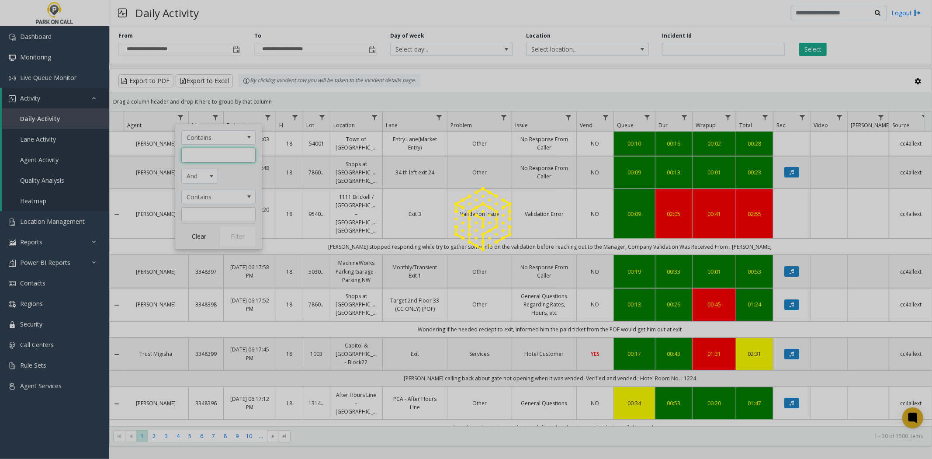
click at [188, 160] on app-root "**********" at bounding box center [466, 229] width 932 height 459
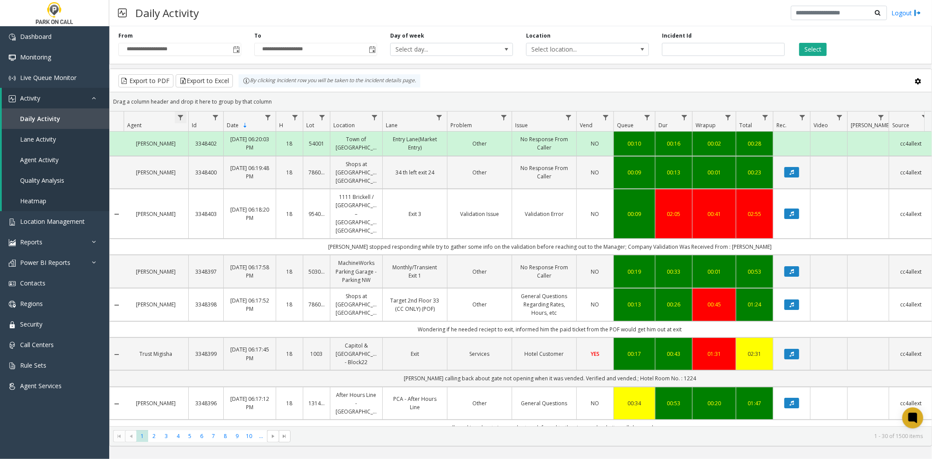
click at [178, 120] on span "Data table" at bounding box center [180, 117] width 7 height 7
click at [181, 116] on span "Data table" at bounding box center [180, 117] width 7 height 7
click at [199, 150] on input "Agent Filter" at bounding box center [218, 155] width 74 height 15
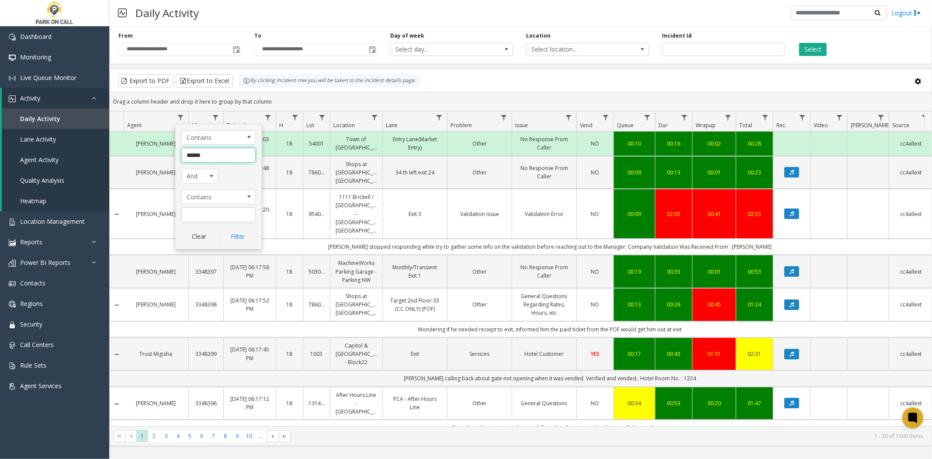
type input "*******"
click button "Filter" at bounding box center [238, 236] width 36 height 19
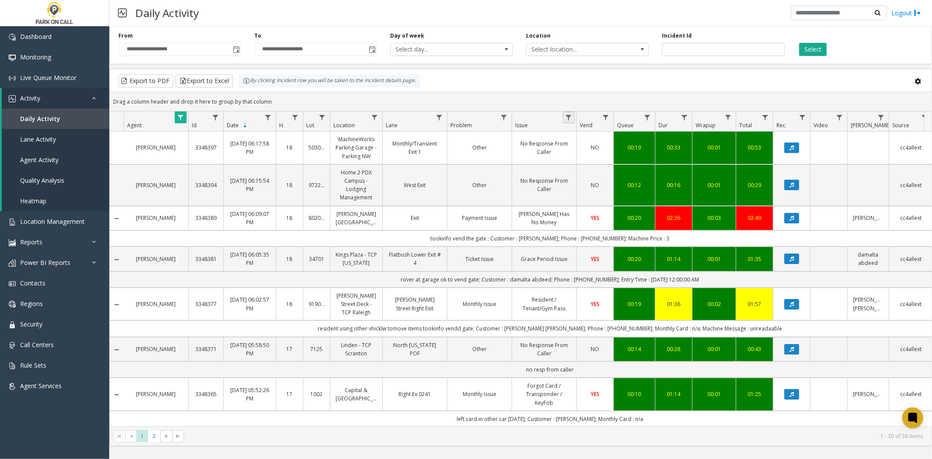
click at [573, 121] on link "Data table" at bounding box center [569, 117] width 12 height 12
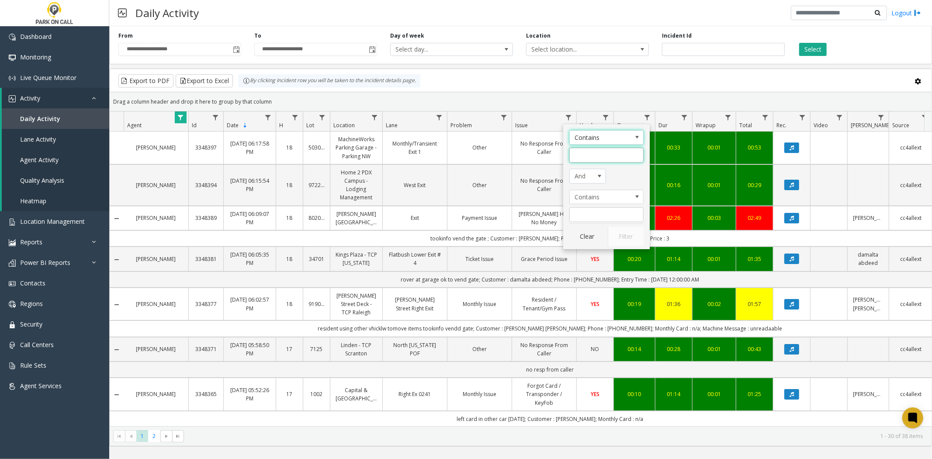
click at [588, 155] on input "Issue Filter" at bounding box center [606, 155] width 74 height 15
type input "**********"
click button "Filter" at bounding box center [626, 236] width 36 height 19
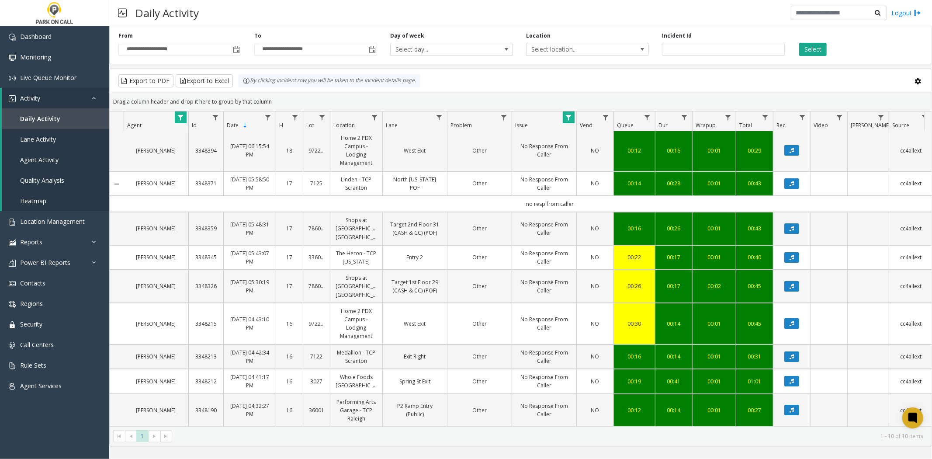
scroll to position [68, 0]
click at [62, 120] on link "Daily Activity" at bounding box center [55, 118] width 107 height 21
click at [184, 119] on link "Data table" at bounding box center [181, 117] width 12 height 12
click at [198, 244] on button "Clear" at bounding box center [199, 236] width 36 height 19
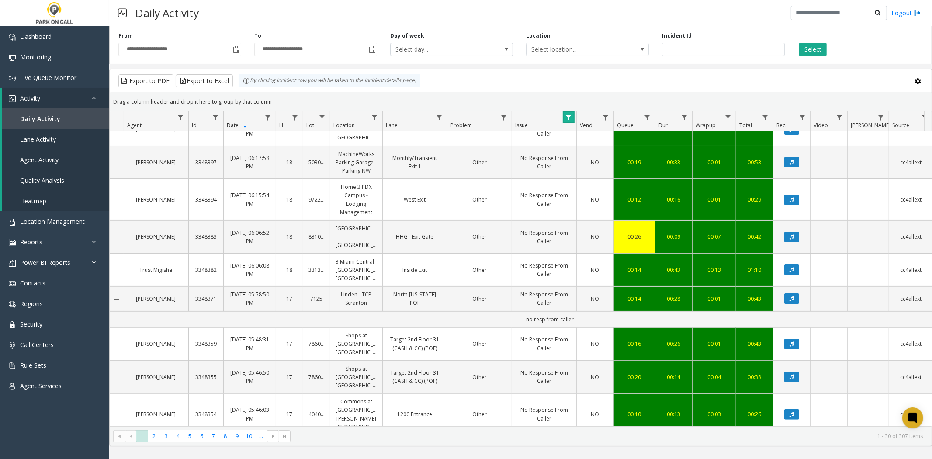
click at [570, 112] on link "Data table" at bounding box center [569, 117] width 12 height 12
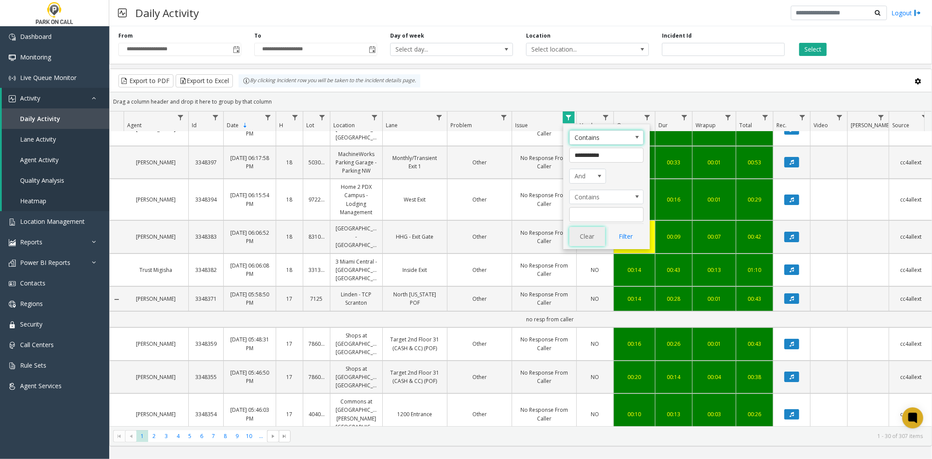
click at [579, 233] on button "Clear" at bounding box center [587, 236] width 36 height 19
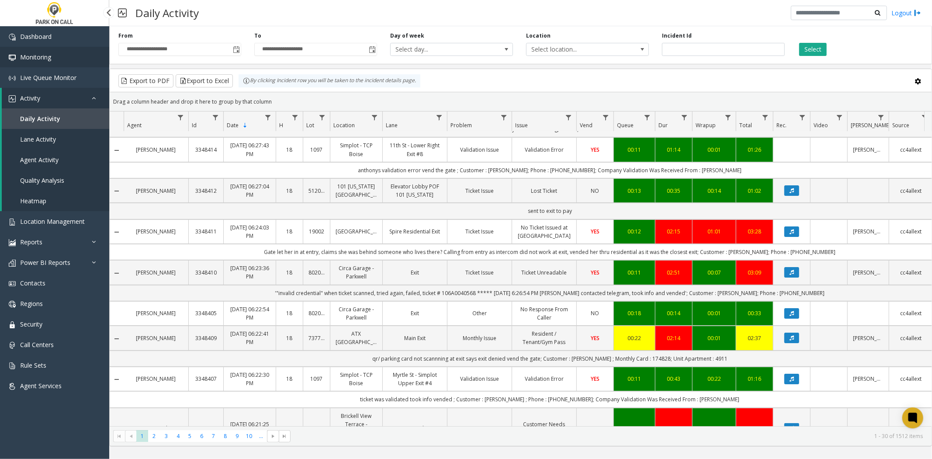
click at [59, 57] on link "Monitoring" at bounding box center [54, 57] width 109 height 21
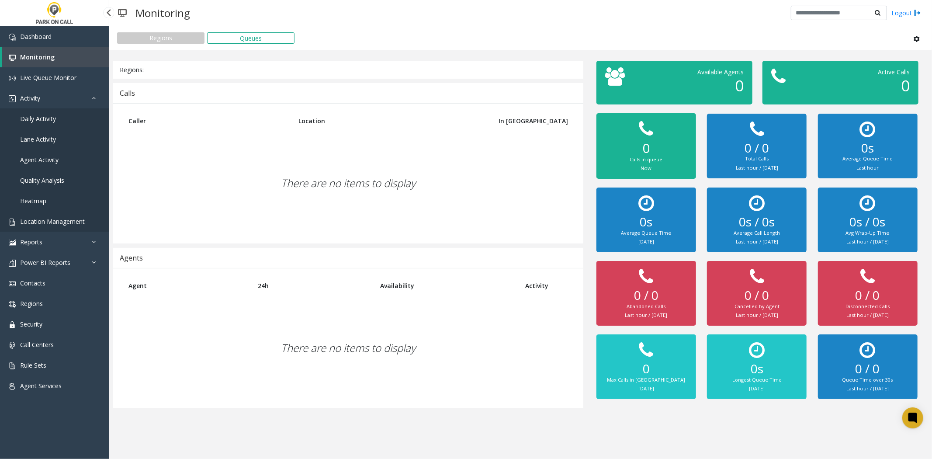
click at [76, 223] on span "Location Management" at bounding box center [52, 221] width 65 height 8
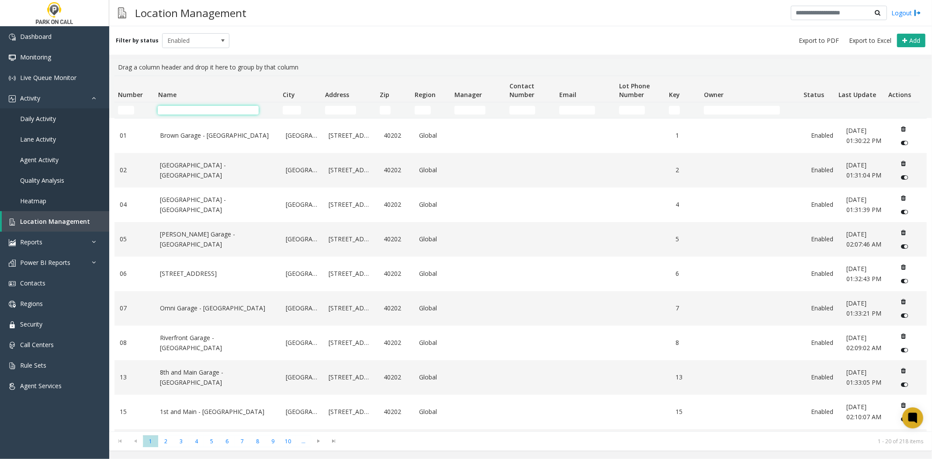
click at [216, 108] on input "Name Filter" at bounding box center [208, 110] width 101 height 9
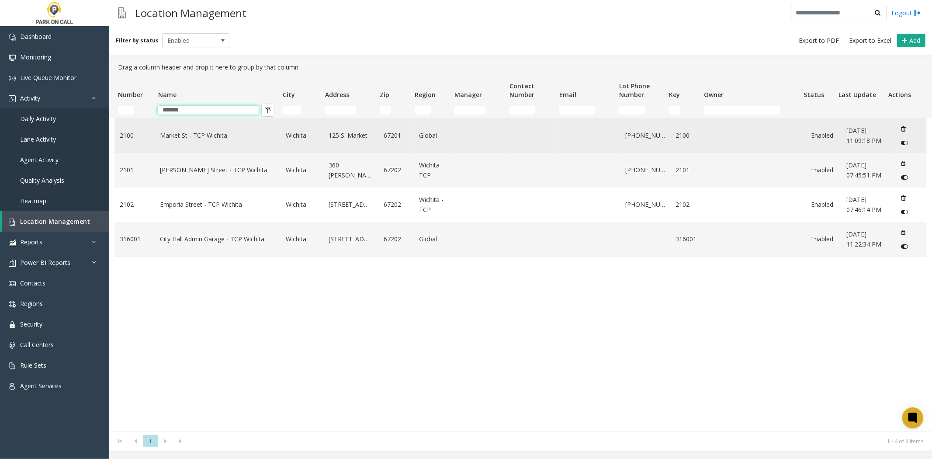
type input "*******"
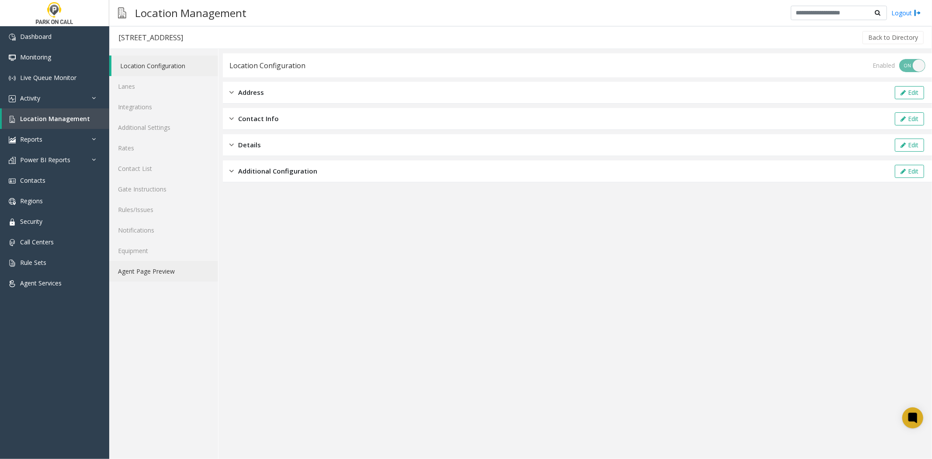
click at [197, 268] on link "Agent Page Preview" at bounding box center [163, 271] width 109 height 21
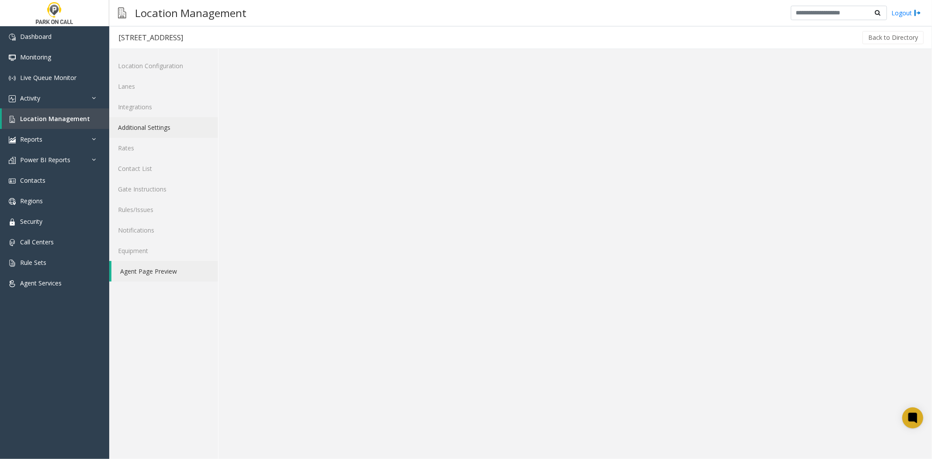
click at [181, 121] on link "Additional Settings" at bounding box center [163, 127] width 109 height 21
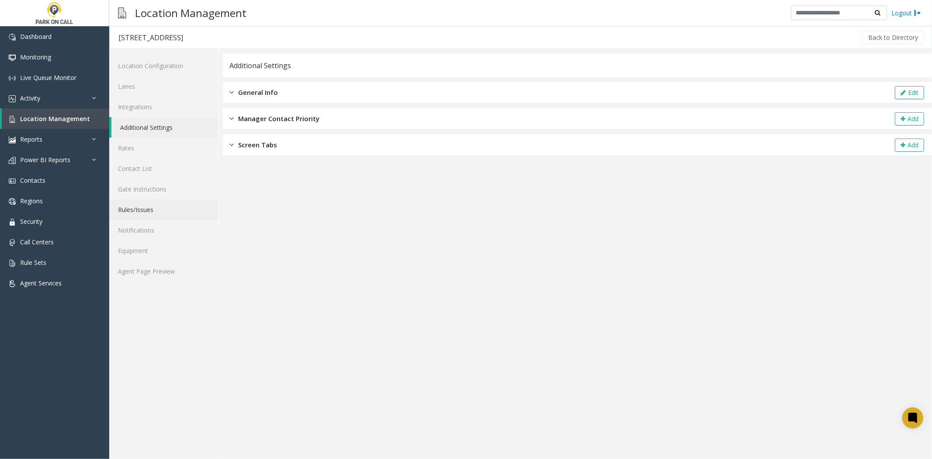
click at [156, 204] on link "Rules/Issues" at bounding box center [163, 209] width 109 height 21
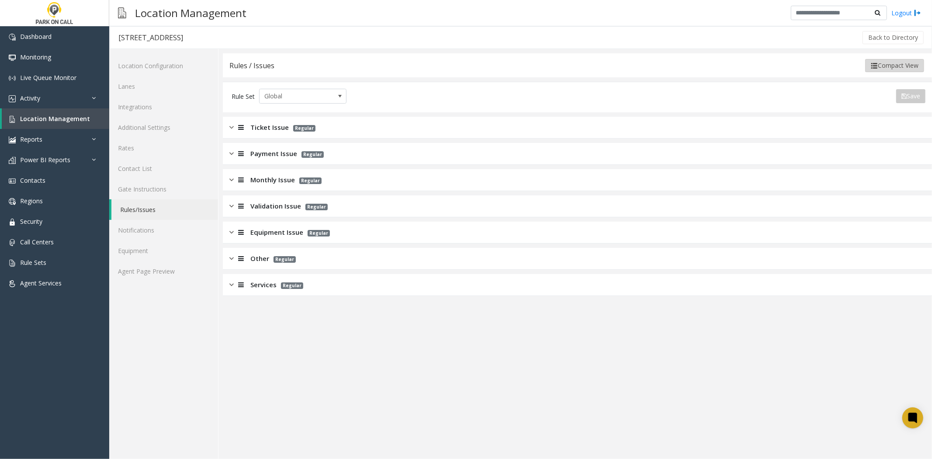
click at [889, 66] on button "Compact View" at bounding box center [894, 65] width 59 height 13
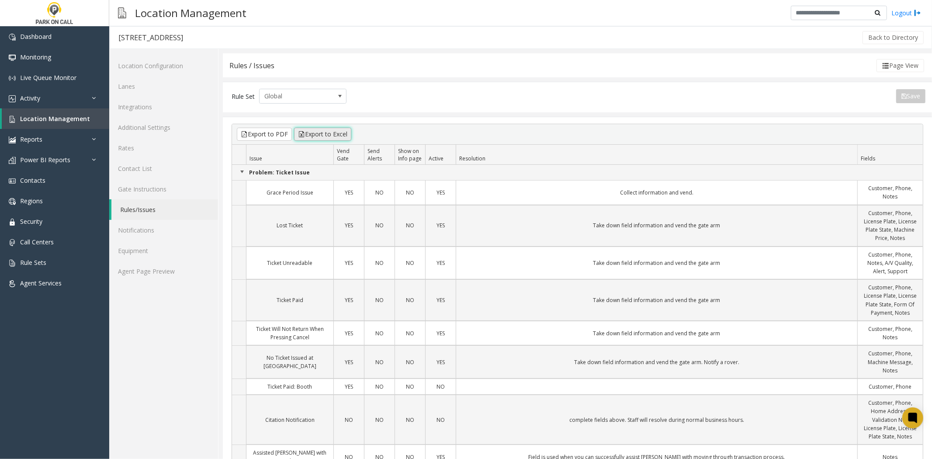
click at [315, 130] on button "Export to Excel" at bounding box center [322, 134] width 57 height 13
drag, startPoint x: 149, startPoint y: 36, endPoint x: 163, endPoint y: 35, distance: 14.9
click at [163, 35] on div "[STREET_ADDRESS]" at bounding box center [150, 37] width 65 height 11
click at [153, 37] on div "[STREET_ADDRESS]" at bounding box center [150, 37] width 65 height 11
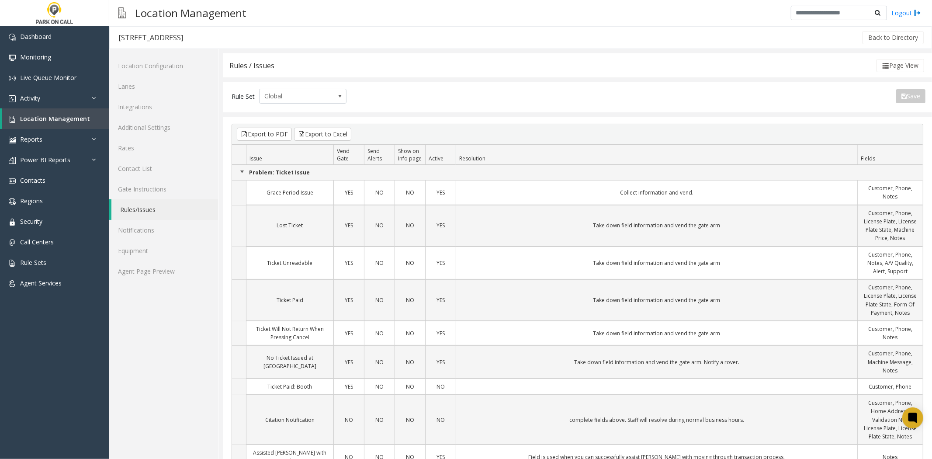
drag, startPoint x: 153, startPoint y: 37, endPoint x: 169, endPoint y: 44, distance: 18.2
click at [169, 44] on h3 "[STREET_ADDRESS]" at bounding box center [151, 38] width 82 height 20
copy div "Market St"
click at [164, 121] on link "Additional Settings" at bounding box center [163, 127] width 109 height 21
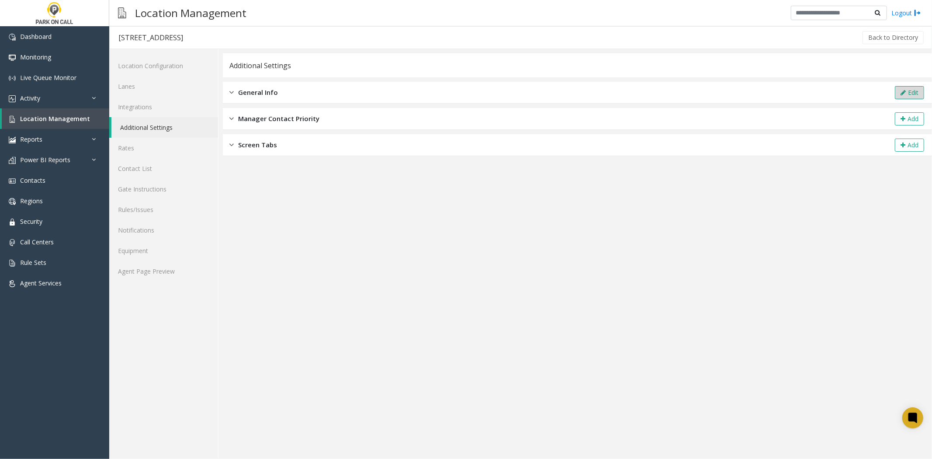
click at [909, 93] on button "Edit" at bounding box center [909, 92] width 29 height 13
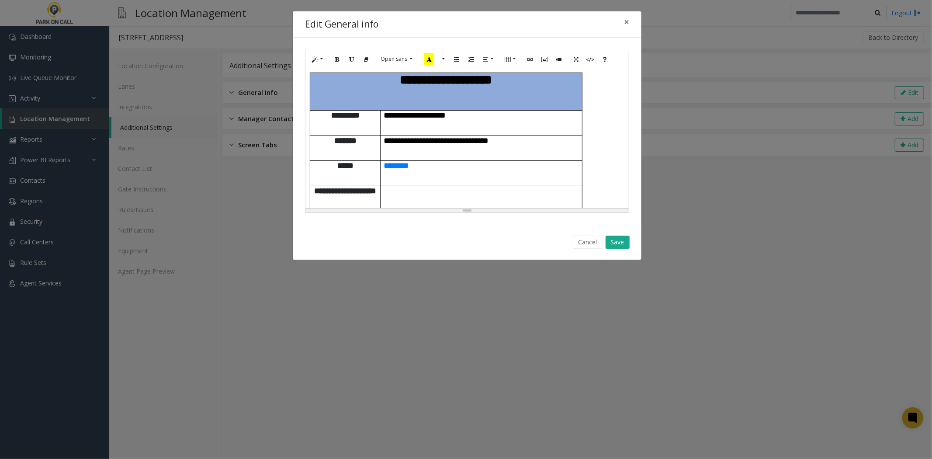
click at [494, 260] on p "**********" at bounding box center [481, 264] width 195 height 9
copy div "**********"
click at [574, 239] on button "Cancel" at bounding box center [588, 241] width 30 height 13
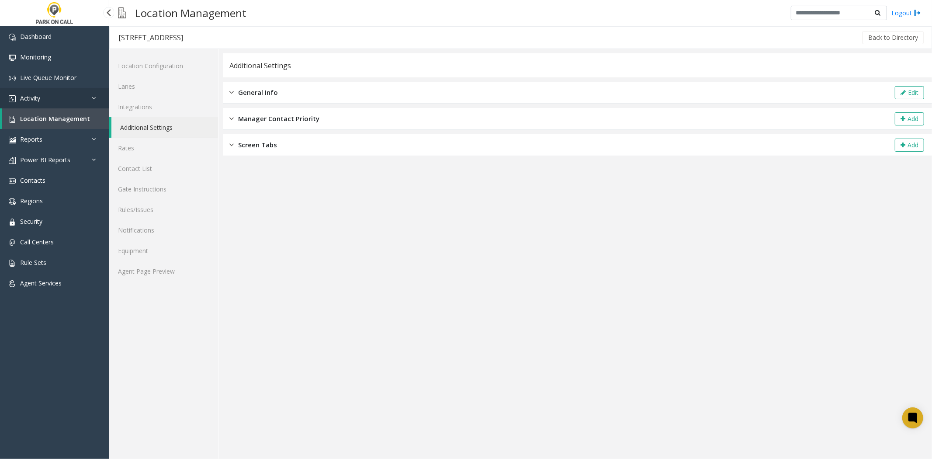
click at [57, 100] on link "Activity" at bounding box center [54, 98] width 109 height 21
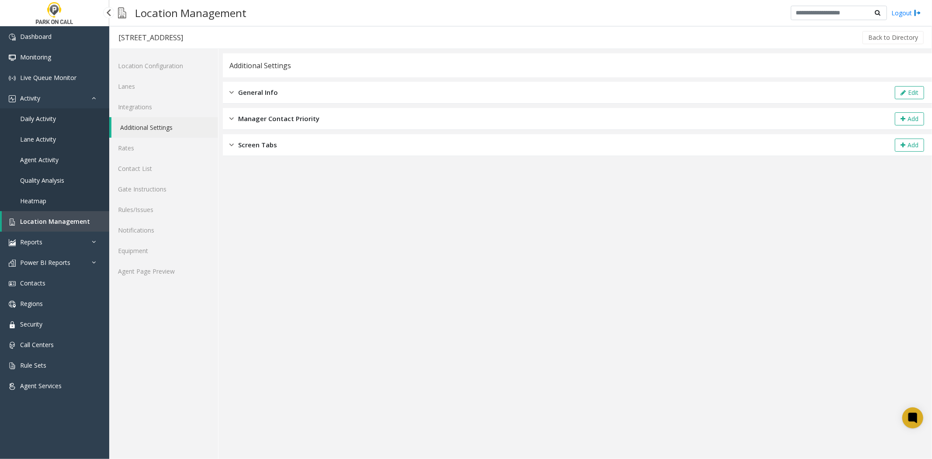
click at [48, 114] on link "Daily Activity" at bounding box center [54, 118] width 109 height 21
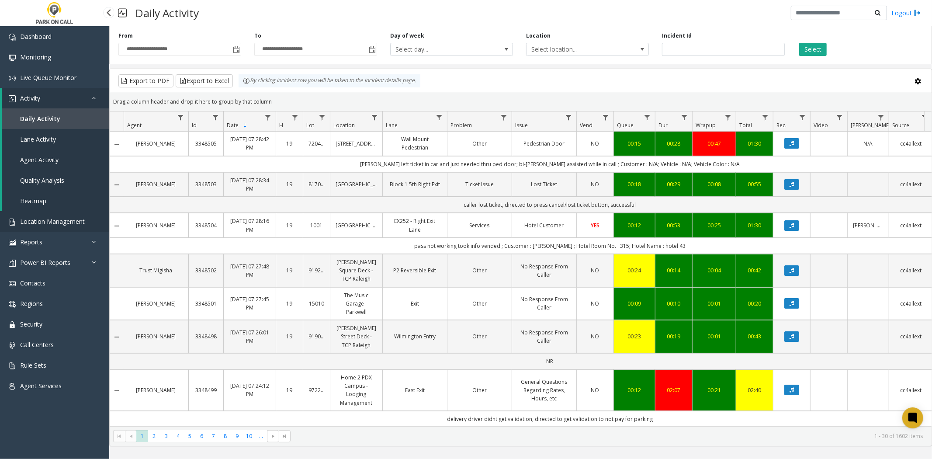
click at [43, 222] on span "Location Management" at bounding box center [52, 221] width 65 height 8
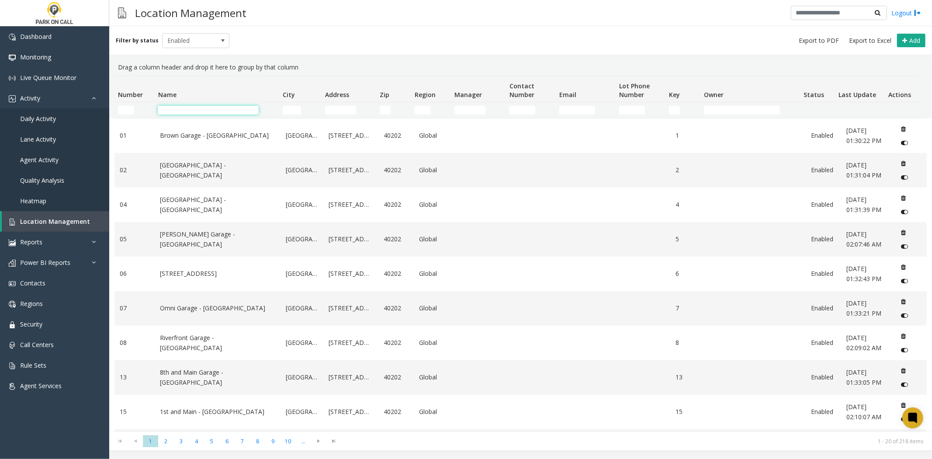
click at [183, 112] on input "Name Filter" at bounding box center [208, 110] width 101 height 9
paste input "**********"
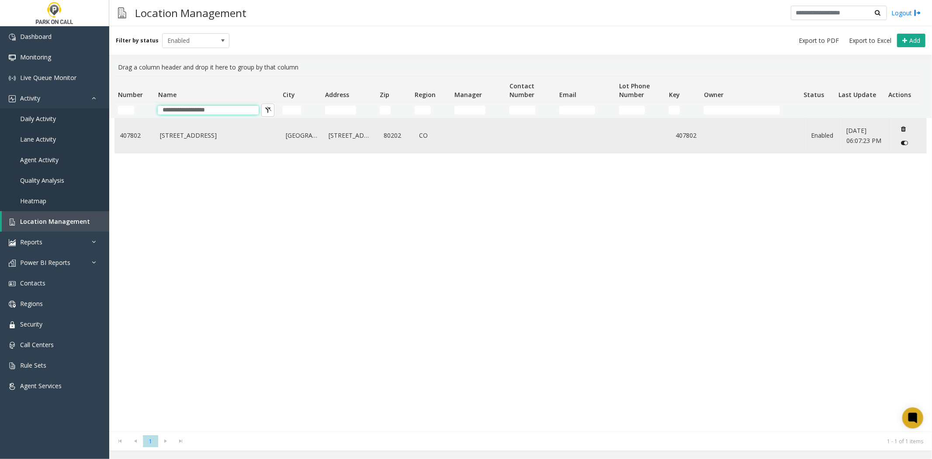
type input "**********"
click at [198, 137] on link "[STREET_ADDRESS]" at bounding box center [217, 136] width 115 height 10
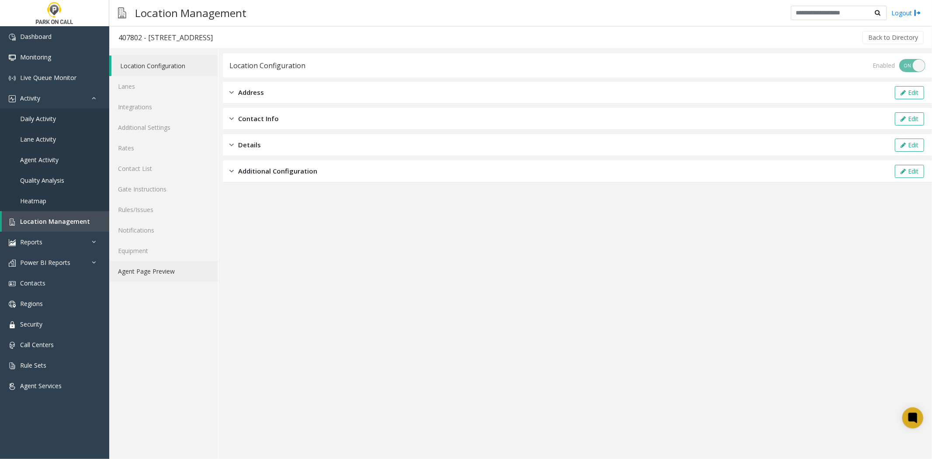
click at [157, 272] on link "Agent Page Preview" at bounding box center [163, 271] width 109 height 21
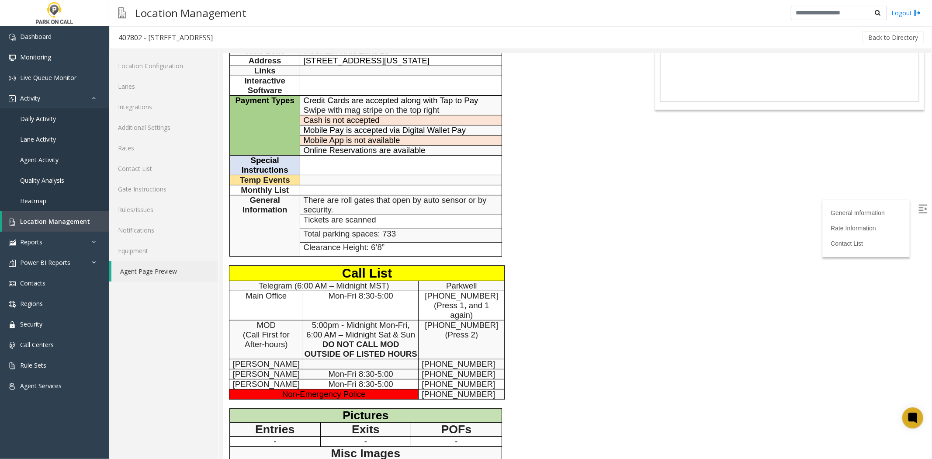
scroll to position [97, 0]
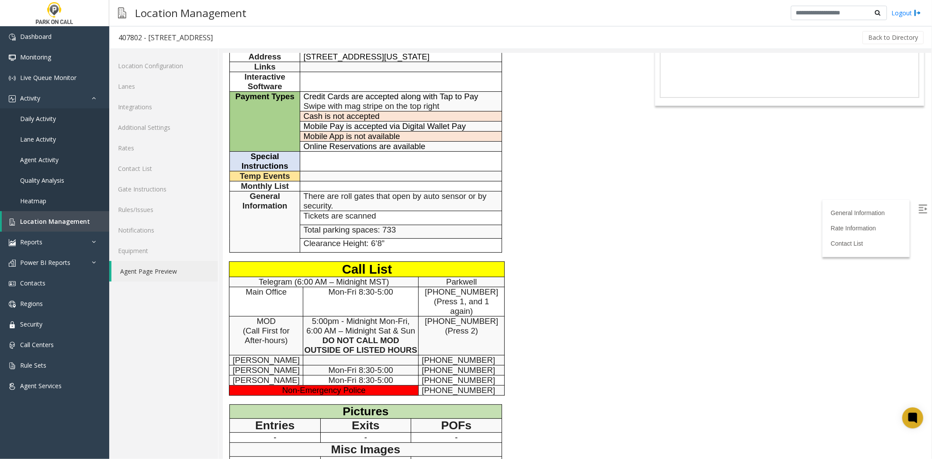
click at [249, 374] on span "[PERSON_NAME]" at bounding box center [265, 369] width 67 height 9
drag, startPoint x: 249, startPoint y: 375, endPoint x: 276, endPoint y: 375, distance: 26.6
click at [276, 374] on span "[PERSON_NAME]" at bounding box center [265, 369] width 67 height 9
copy span "[PERSON_NAME]"
click at [12, 224] on img at bounding box center [12, 221] width 7 height 7
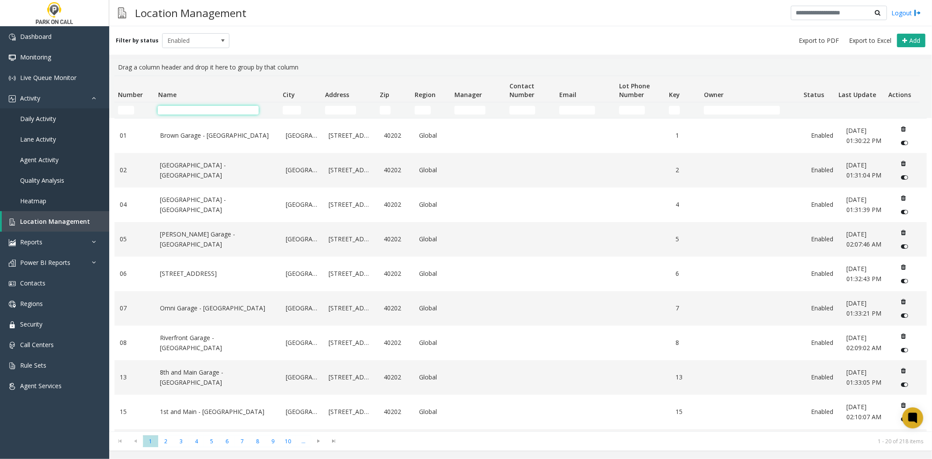
click at [206, 110] on input "Name Filter" at bounding box center [208, 110] width 101 height 9
paste input "*********"
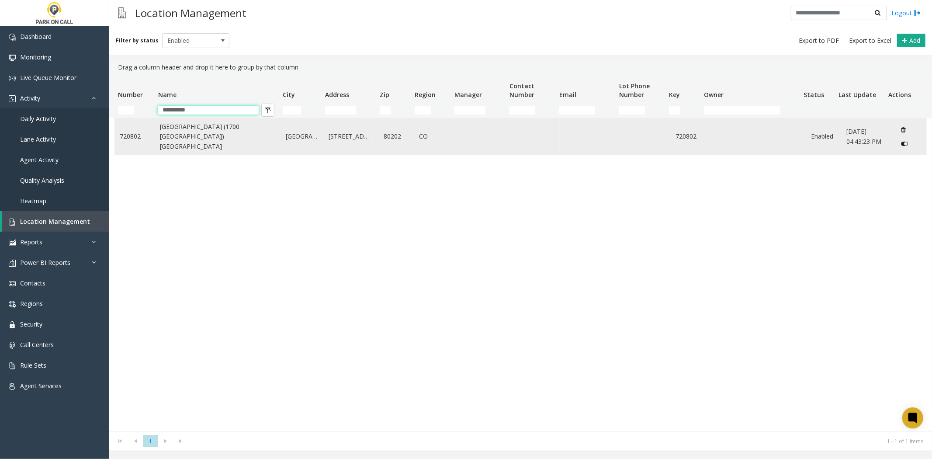
type input "*********"
click at [198, 137] on link "[GEOGRAPHIC_DATA] (1700 [GEOGRAPHIC_DATA]) - [GEOGRAPHIC_DATA]" at bounding box center [217, 136] width 115 height 29
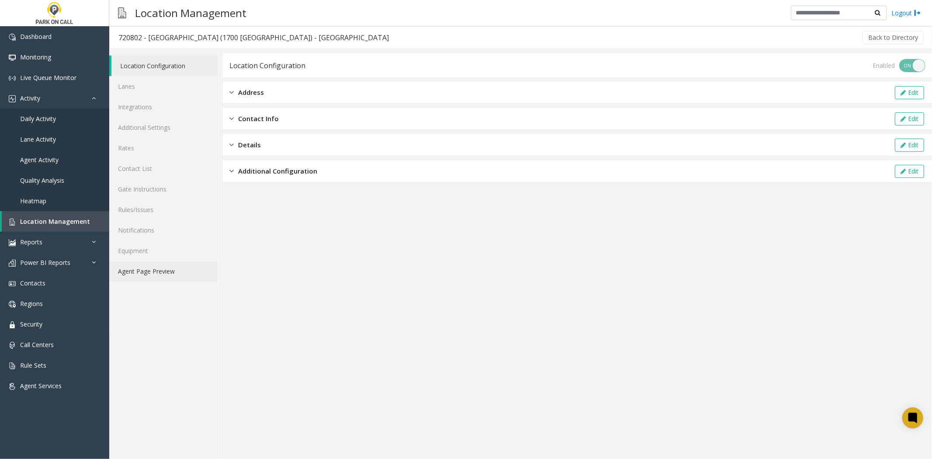
click at [167, 276] on link "Agent Page Preview" at bounding box center [163, 271] width 109 height 21
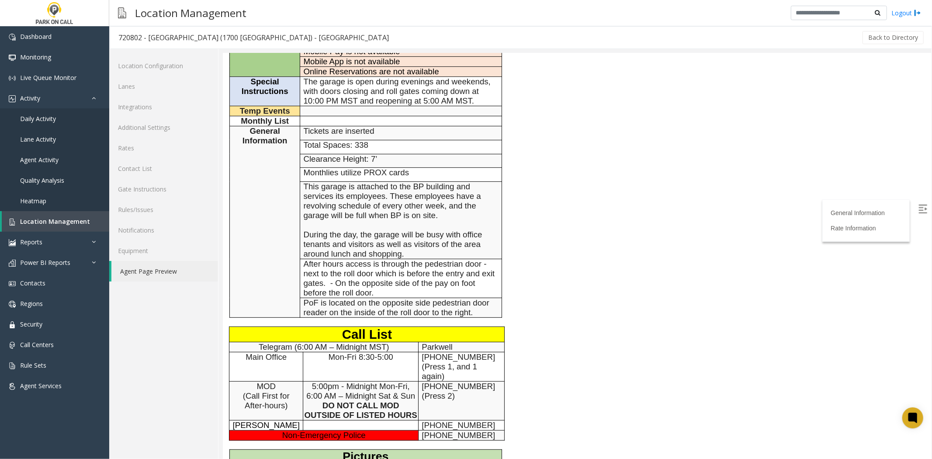
scroll to position [388, 0]
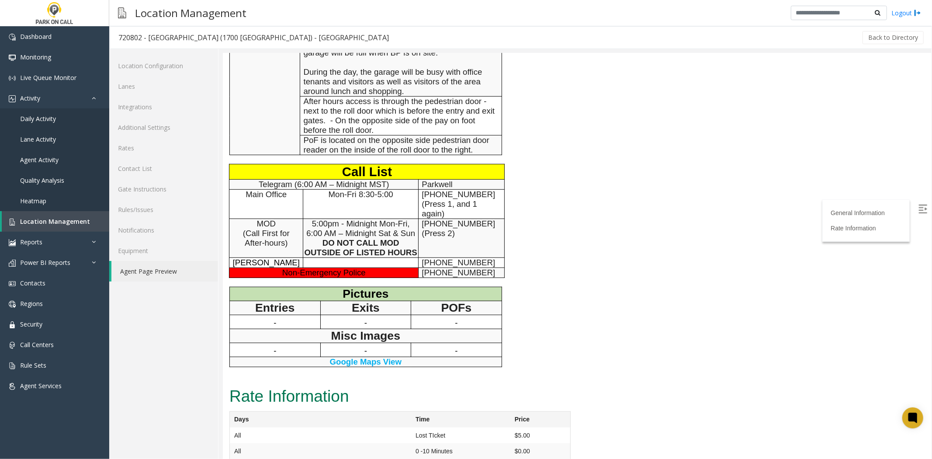
click at [251, 257] on span "[PERSON_NAME]" at bounding box center [265, 261] width 67 height 9
drag, startPoint x: 251, startPoint y: 209, endPoint x: 281, endPoint y: 212, distance: 30.3
click at [281, 257] on span "[PERSON_NAME]" at bounding box center [265, 261] width 67 height 9
copy span "[PERSON_NAME]"
click at [38, 219] on span "Location Management" at bounding box center [55, 221] width 70 height 8
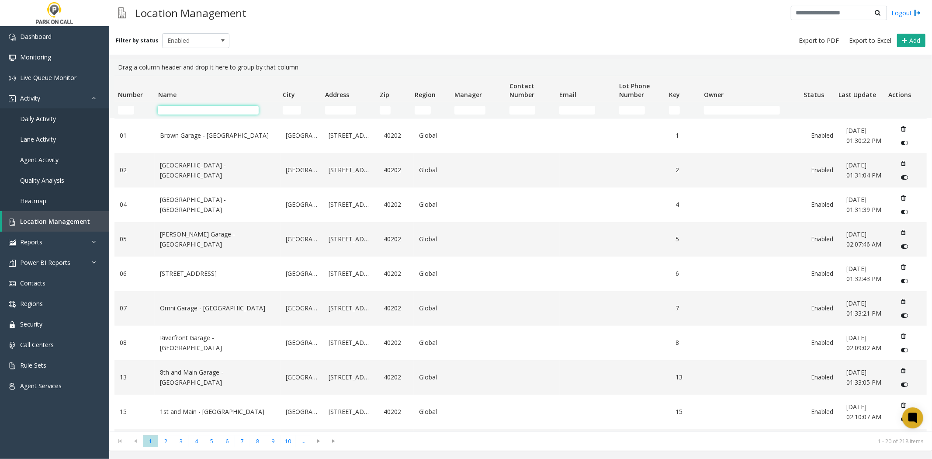
click at [186, 109] on input "Name Filter" at bounding box center [208, 110] width 101 height 9
paste input "**********"
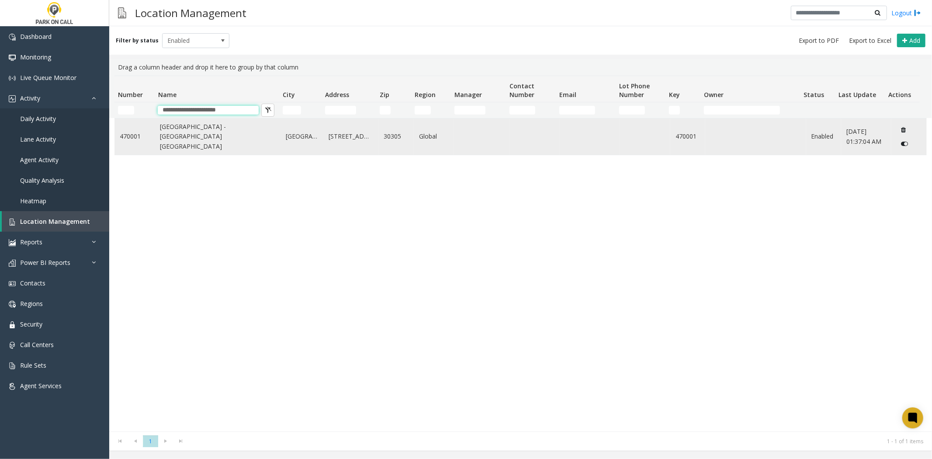
type input "**********"
click at [180, 133] on link "[GEOGRAPHIC_DATA] - [GEOGRAPHIC_DATA] [GEOGRAPHIC_DATA]" at bounding box center [217, 136] width 115 height 29
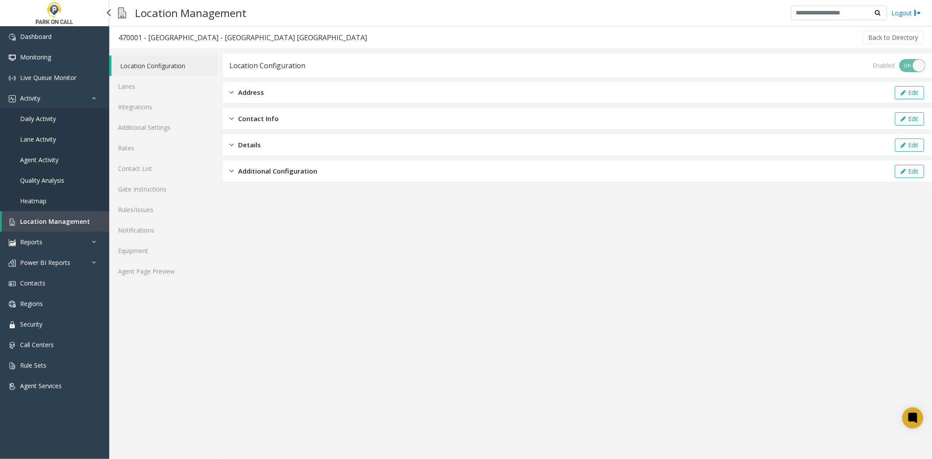
click at [54, 228] on link "Location Management" at bounding box center [55, 221] width 107 height 21
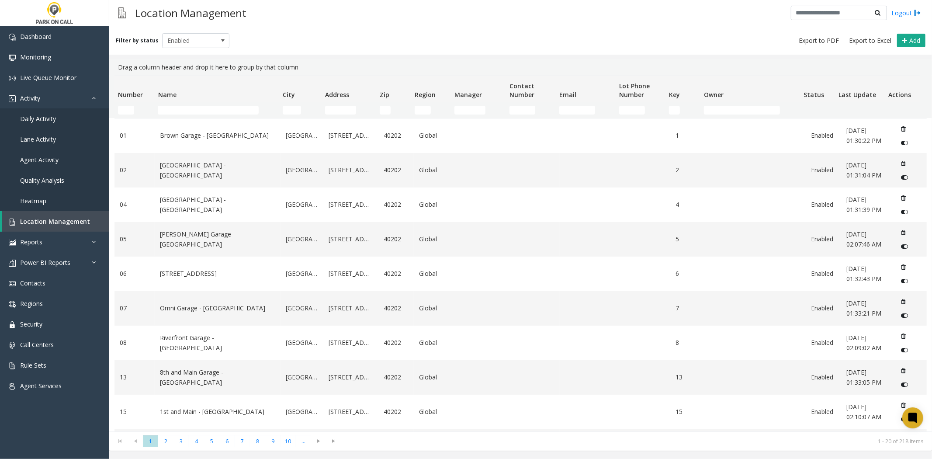
click at [214, 118] on table "01 [GEOGRAPHIC_DATA] - [GEOGRAPHIC_DATA] [GEOGRAPHIC_DATA] [STREET_ADDRESS] Glo…" at bounding box center [520, 464] width 812 height 693
click at [211, 113] on input "Name Filter" at bounding box center [208, 110] width 101 height 9
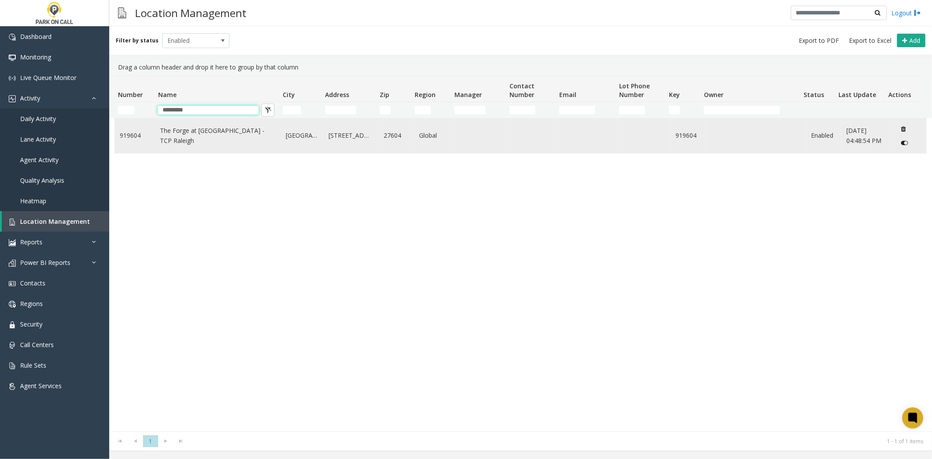
type input "*********"
click at [201, 128] on link "The Forge at [GEOGRAPHIC_DATA] - TCP Raleigh" at bounding box center [217, 136] width 115 height 20
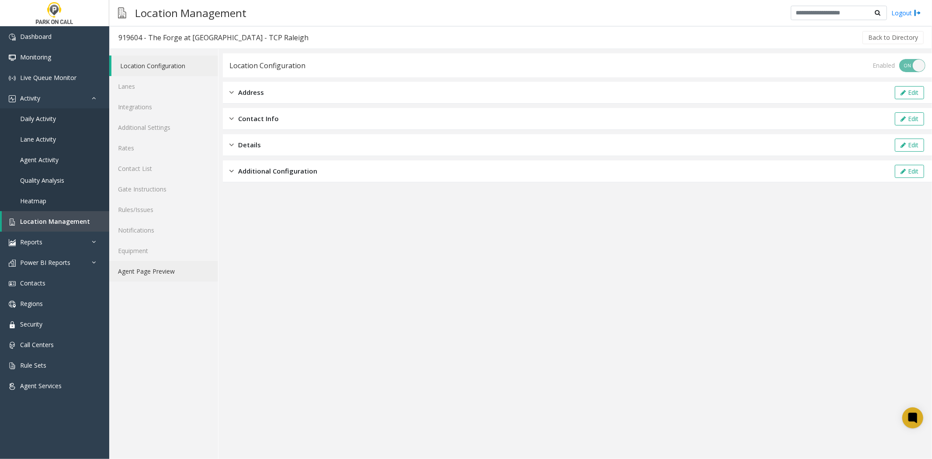
click at [140, 280] on link "Agent Page Preview" at bounding box center [163, 271] width 109 height 21
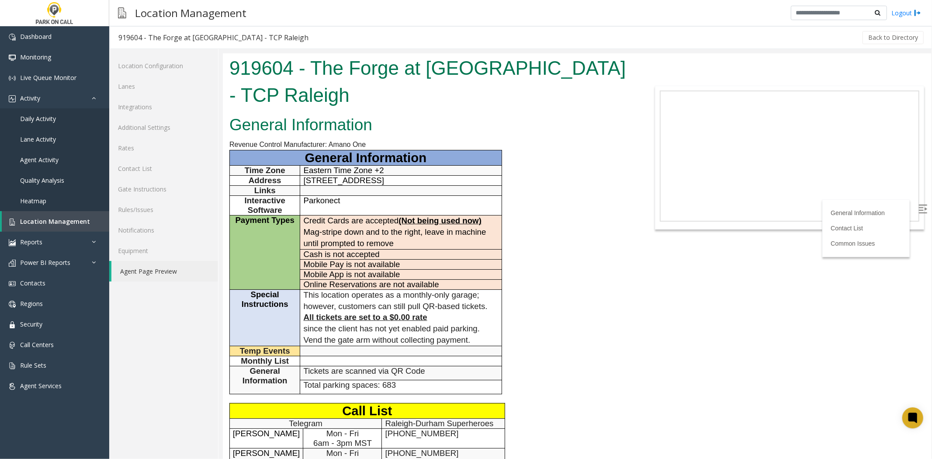
scroll to position [275, 0]
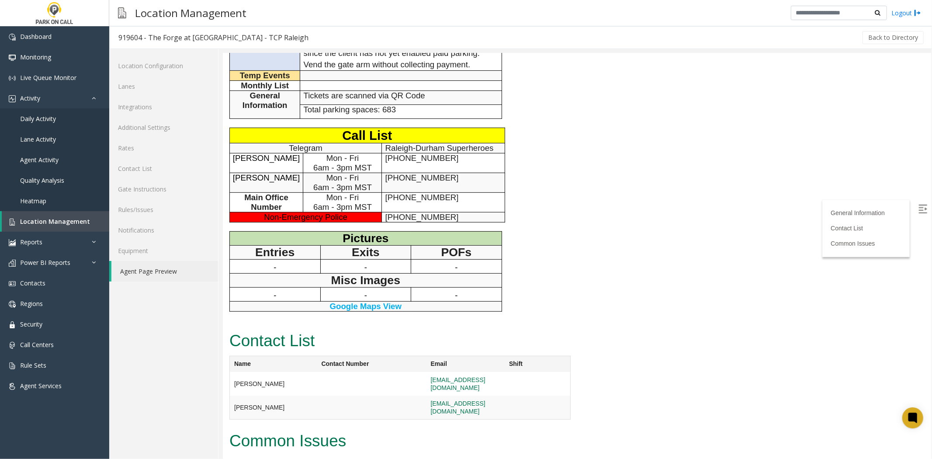
click at [111, 261] on link "Agent Page Preview" at bounding box center [164, 271] width 107 height 21
click at [50, 222] on span "Location Management" at bounding box center [55, 221] width 70 height 8
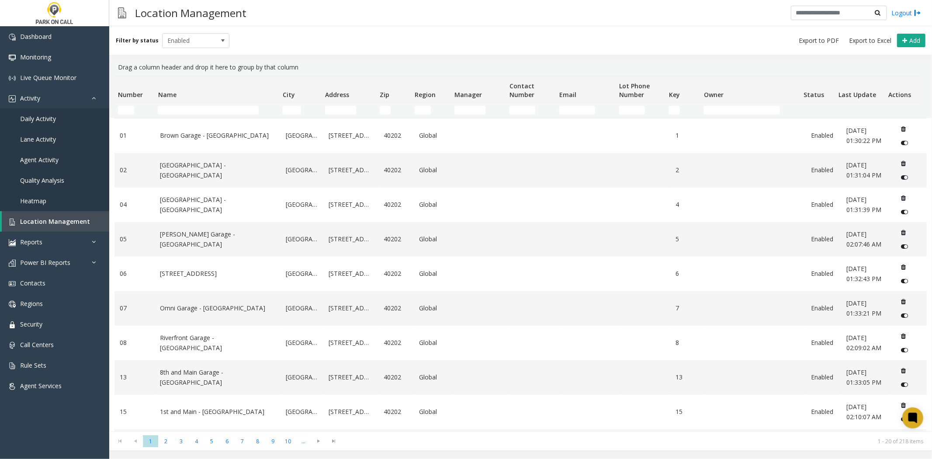
drag, startPoint x: 219, startPoint y: 118, endPoint x: 217, endPoint y: 110, distance: 8.6
click at [218, 117] on div "Number Name City Address Zip Region Manager Contact Number Email Lot Phone Numb…" at bounding box center [520, 254] width 823 height 356
click at [217, 110] on input "Name Filter" at bounding box center [208, 110] width 101 height 9
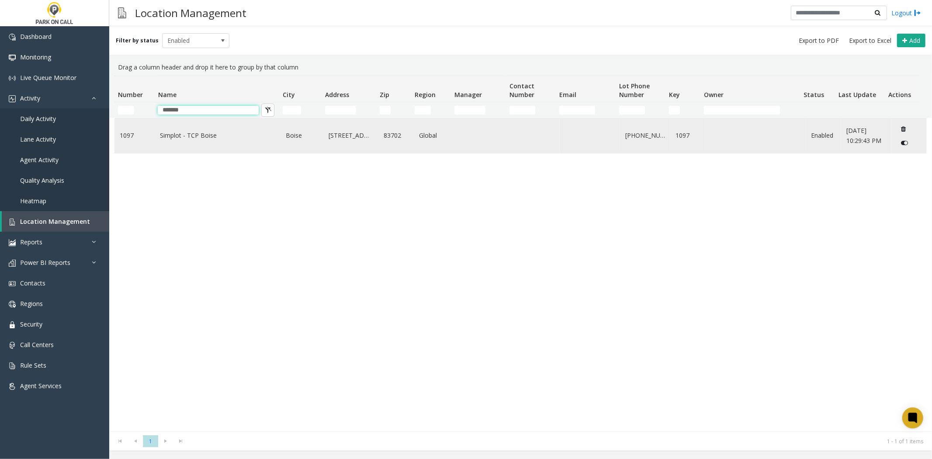
type input "*******"
click at [221, 145] on td "Simplot - TCP Boise" at bounding box center [218, 135] width 126 height 35
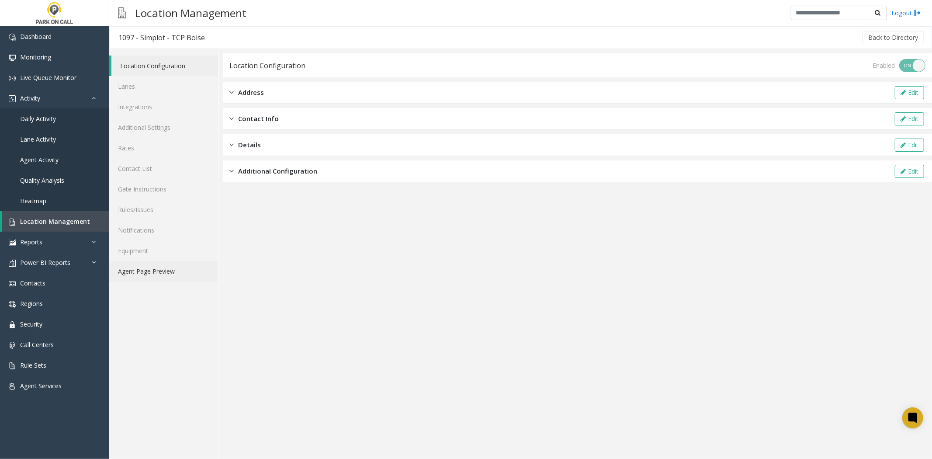
click at [153, 268] on link "Agent Page Preview" at bounding box center [163, 271] width 109 height 21
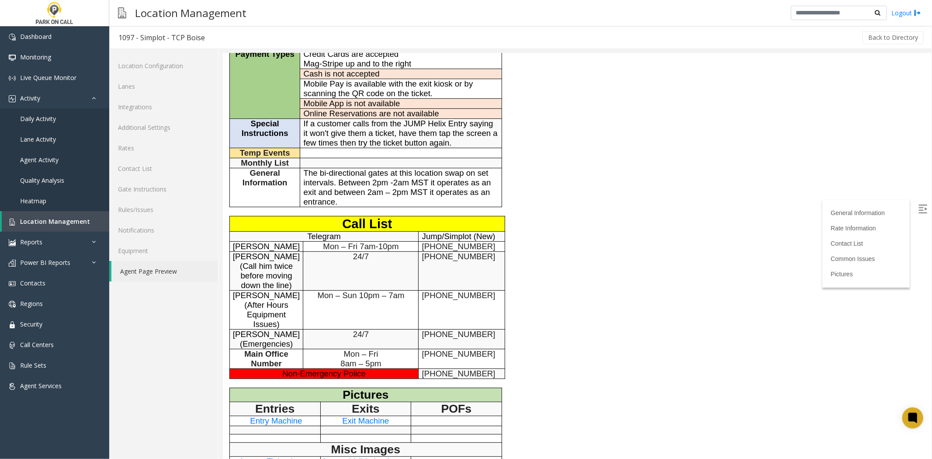
scroll to position [291, 0]
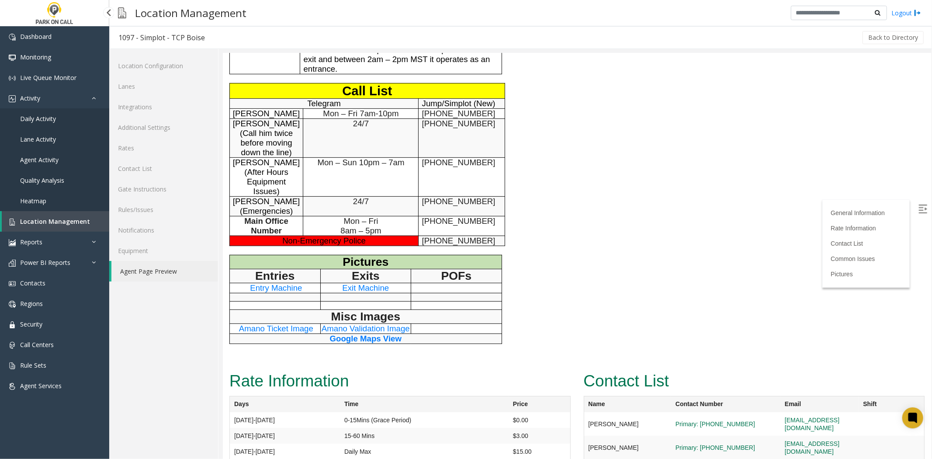
click at [61, 223] on span "Location Management" at bounding box center [55, 221] width 70 height 8
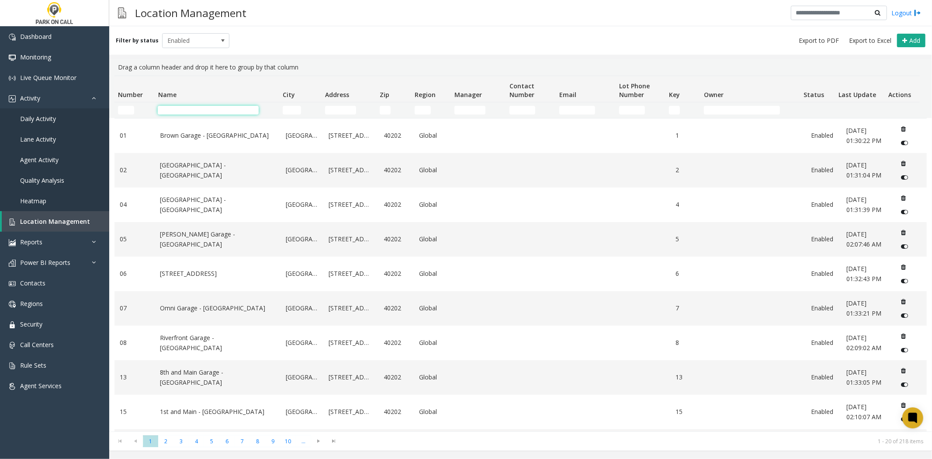
click at [228, 106] on input "Name Filter" at bounding box center [208, 110] width 101 height 9
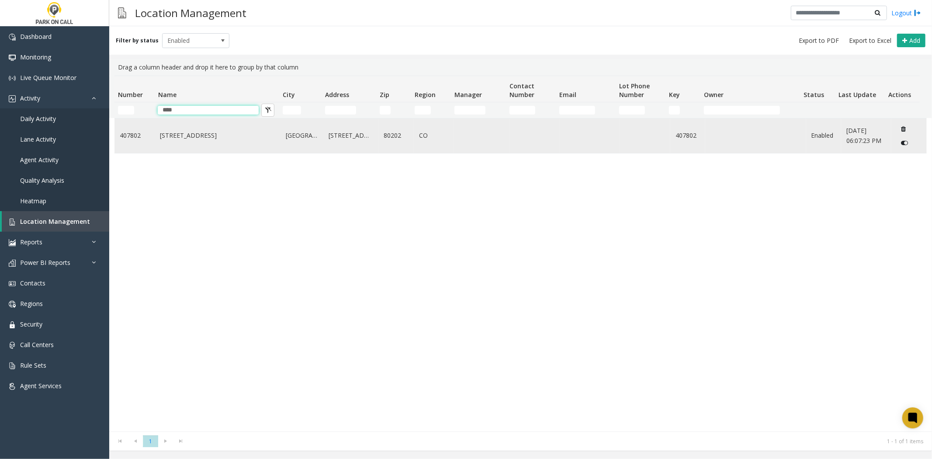
type input "****"
click at [185, 149] on td "[STREET_ADDRESS]" at bounding box center [218, 135] width 126 height 35
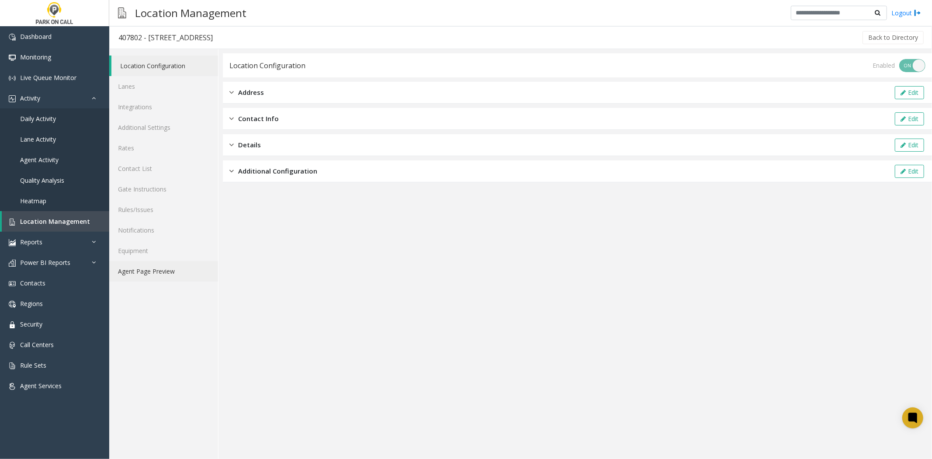
drag, startPoint x: 125, startPoint y: 273, endPoint x: 130, endPoint y: 270, distance: 5.3
click at [125, 273] on link "Agent Page Preview" at bounding box center [163, 271] width 109 height 21
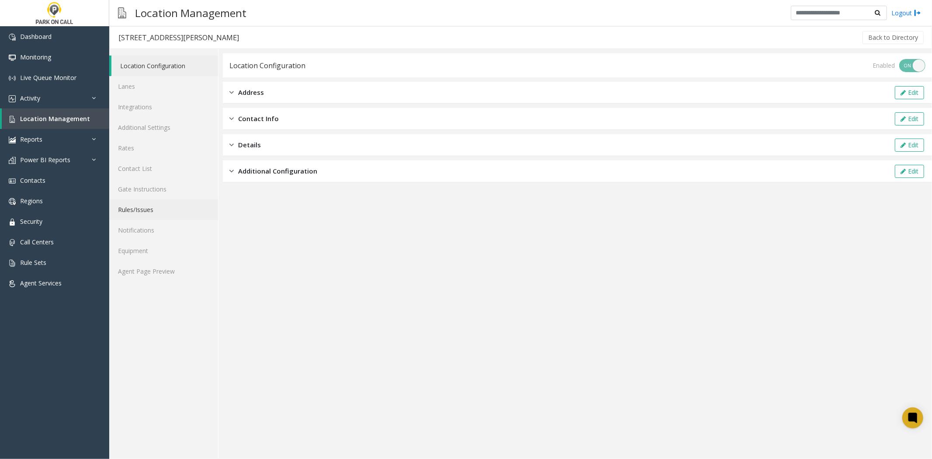
click at [175, 211] on link "Rules/Issues" at bounding box center [163, 209] width 109 height 21
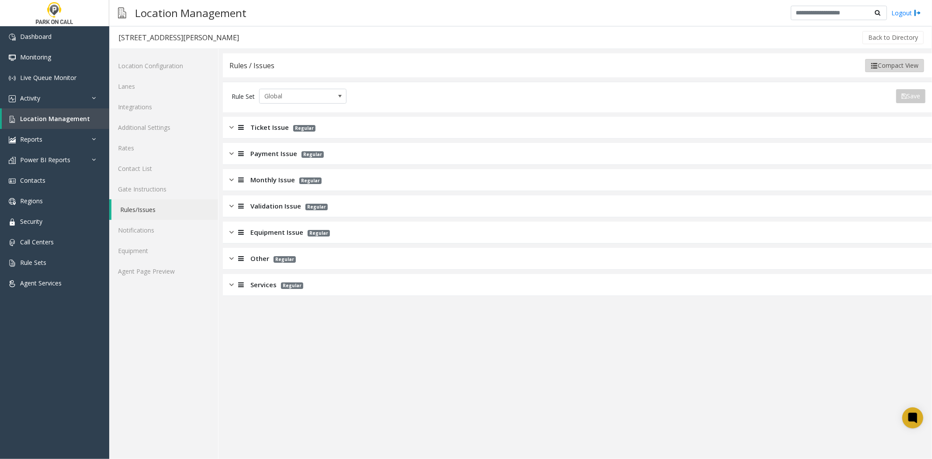
click at [877, 70] on button "Compact View" at bounding box center [894, 65] width 59 height 13
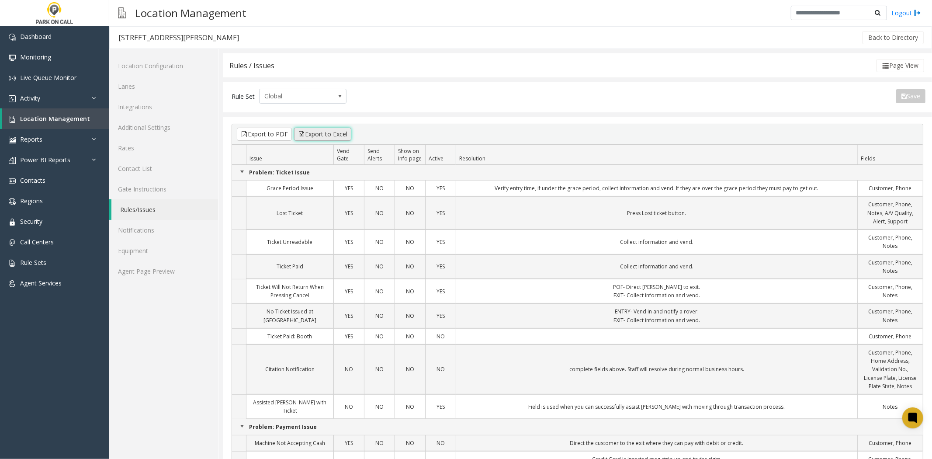
click at [332, 130] on button "Export to Excel" at bounding box center [322, 134] width 57 height 13
click at [143, 40] on div "2101 - Williams Street - TCP Wichita" at bounding box center [178, 37] width 121 height 11
drag, startPoint x: 143, startPoint y: 40, endPoint x: 171, endPoint y: 36, distance: 28.2
click at [171, 36] on div "2101 - Williams Street - TCP Wichita" at bounding box center [178, 37] width 121 height 11
copy div "Williams Street"
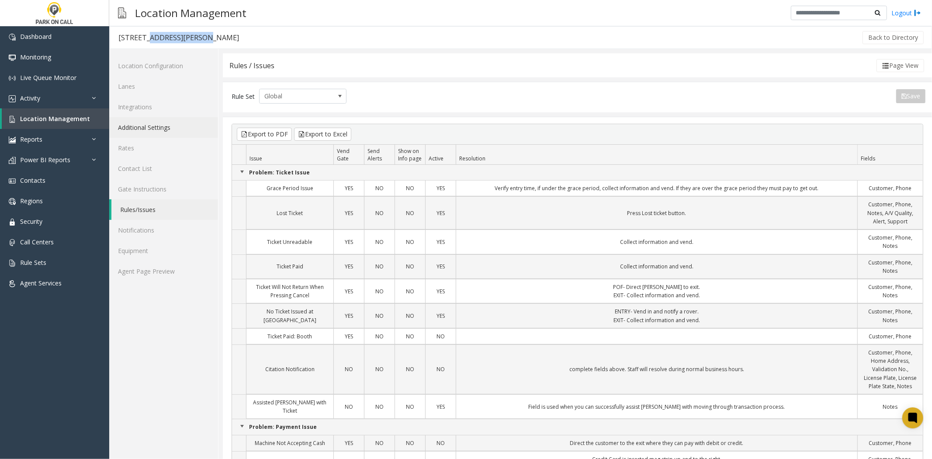
click at [176, 128] on link "Additional Settings" at bounding box center [163, 127] width 109 height 21
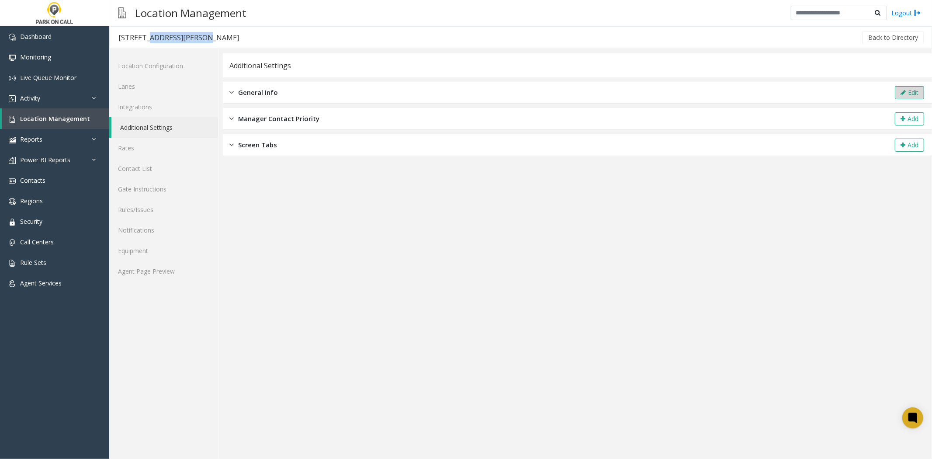
click at [896, 93] on button "Edit" at bounding box center [909, 92] width 29 height 13
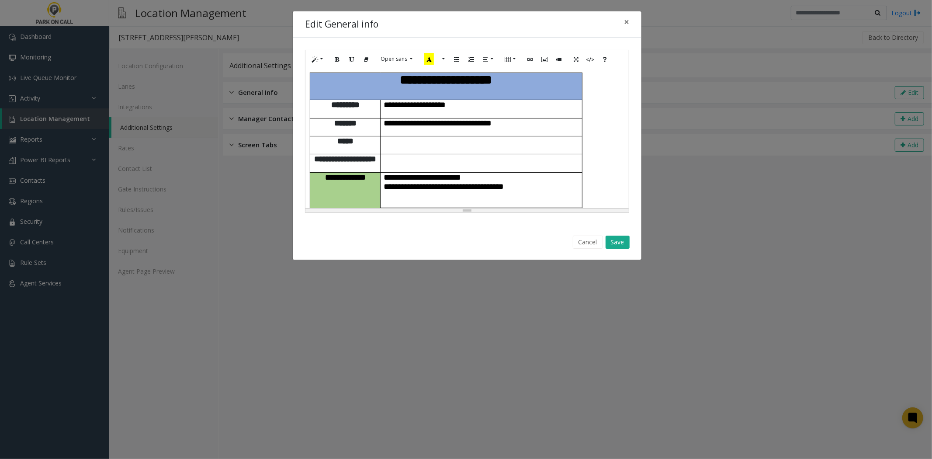
click at [467, 227] on span "**********" at bounding box center [425, 231] width 83 height 8
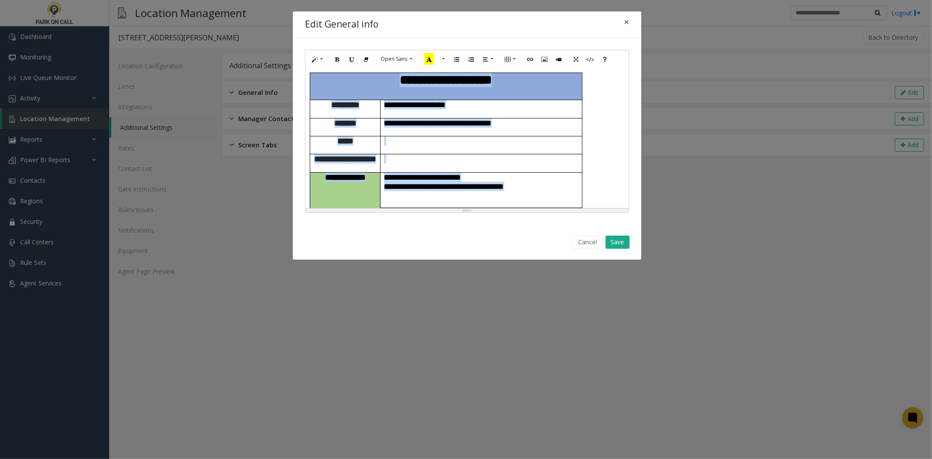
copy div "**********"
click at [583, 242] on button "Cancel" at bounding box center [588, 241] width 30 height 13
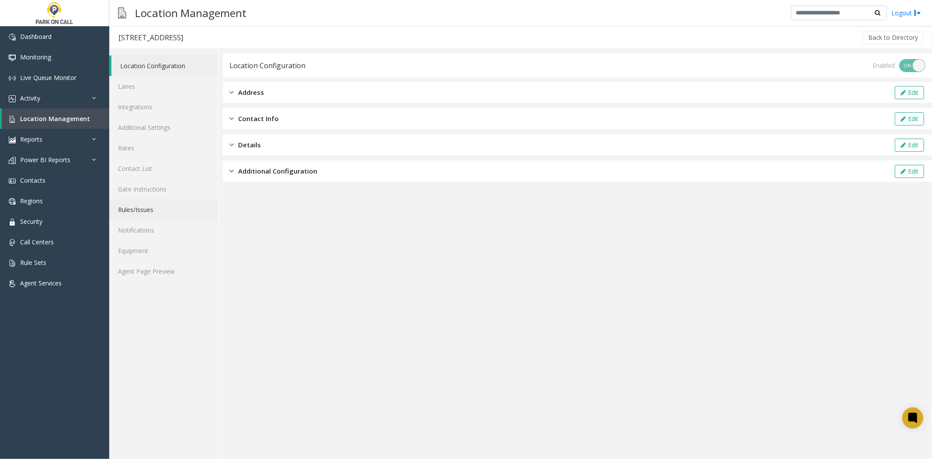
click at [176, 203] on link "Rules/Issues" at bounding box center [163, 209] width 109 height 21
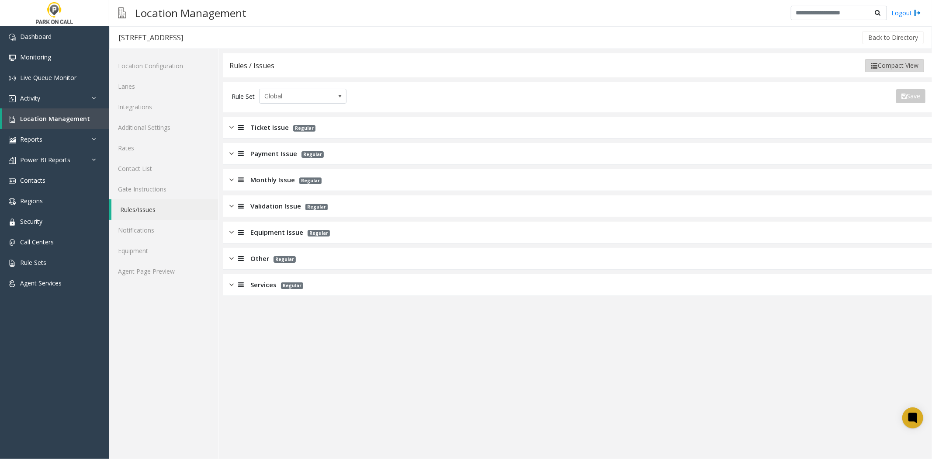
click at [878, 59] on button "Compact View" at bounding box center [894, 65] width 59 height 13
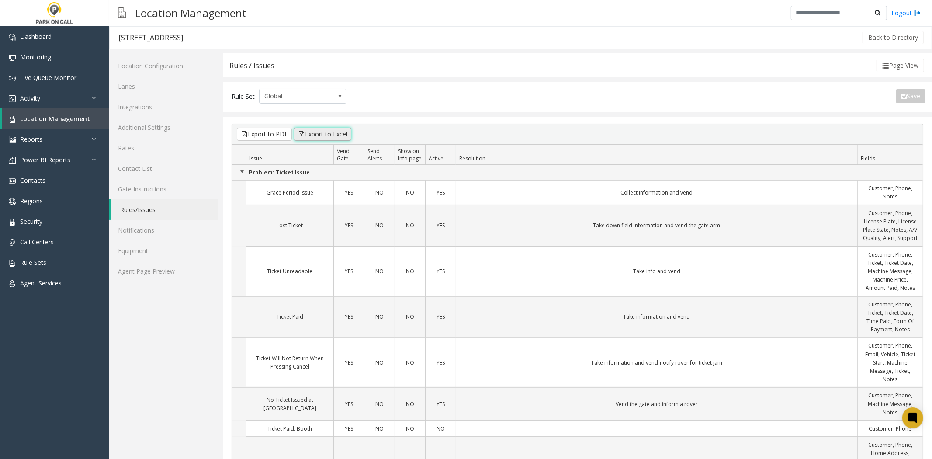
click at [341, 138] on button "Export to Excel" at bounding box center [322, 134] width 57 height 13
click at [150, 41] on div "[STREET_ADDRESS]" at bounding box center [150, 37] width 65 height 11
drag, startPoint x: 150, startPoint y: 41, endPoint x: 174, endPoint y: 39, distance: 24.1
click at [174, 39] on div "2102 - Emporia Street - TCP Wichita" at bounding box center [150, 37] width 65 height 11
copy div "Emporia Street"
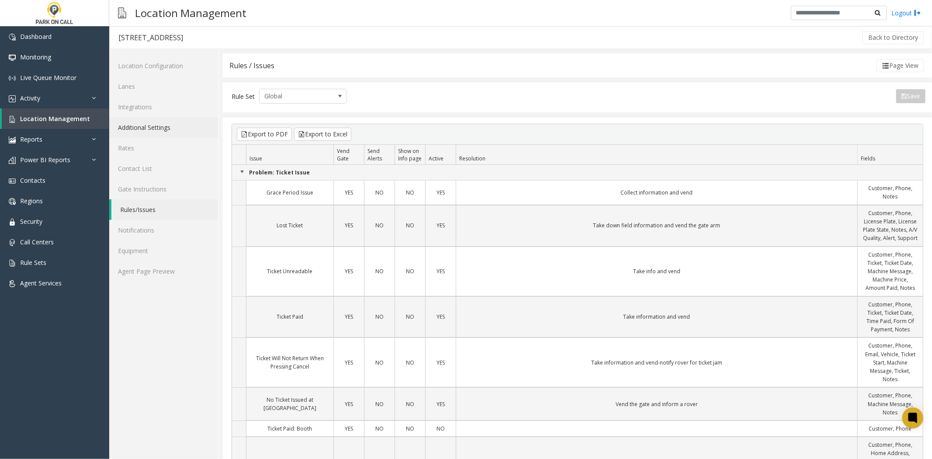
click at [178, 134] on link "Additional Settings" at bounding box center [163, 127] width 109 height 21
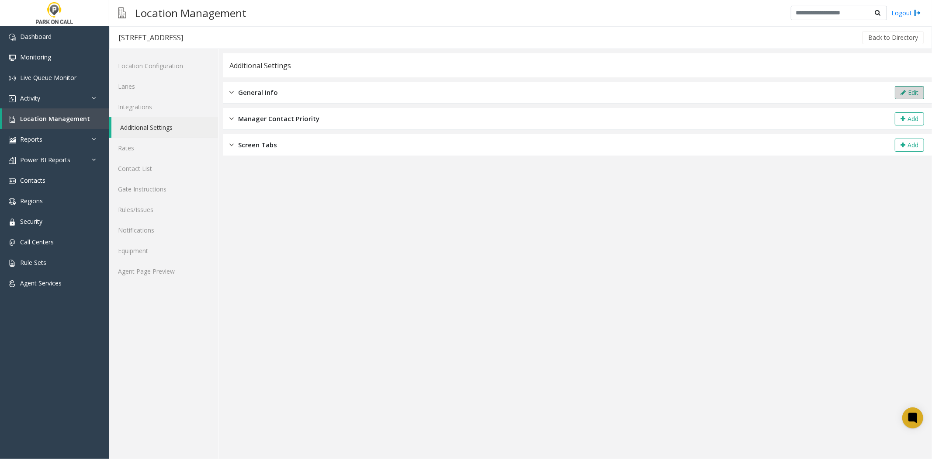
click at [909, 93] on button "Edit" at bounding box center [909, 92] width 29 height 13
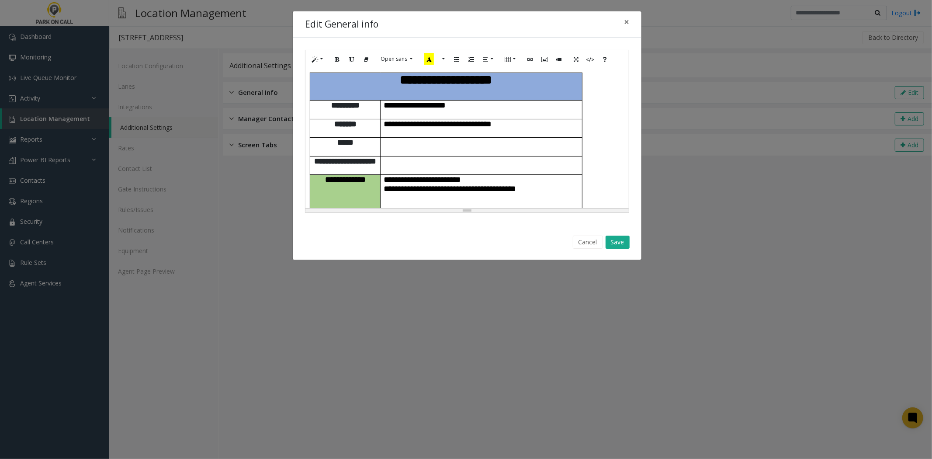
click at [516, 184] on span "**********" at bounding box center [450, 188] width 132 height 8
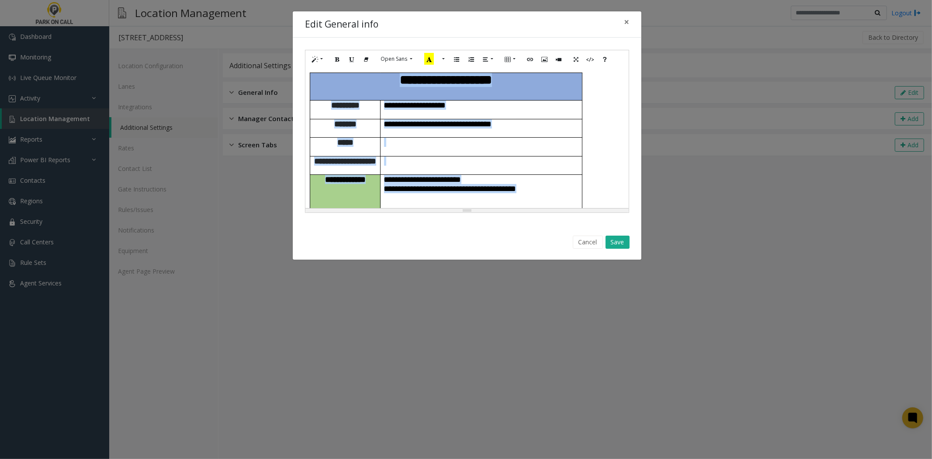
copy div "**********"
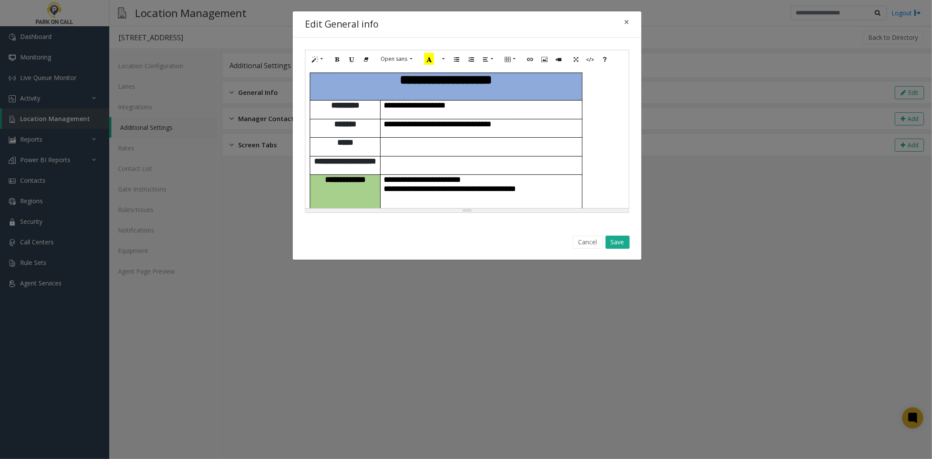
click at [518, 28] on div "Edit General info ×" at bounding box center [467, 24] width 349 height 27
click at [577, 239] on button "Cancel" at bounding box center [588, 241] width 30 height 13
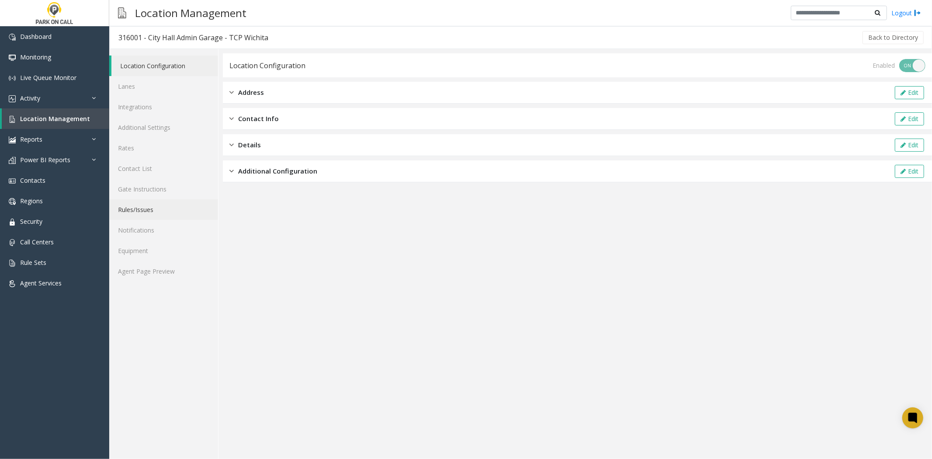
click at [190, 208] on link "Rules/Issues" at bounding box center [163, 209] width 109 height 21
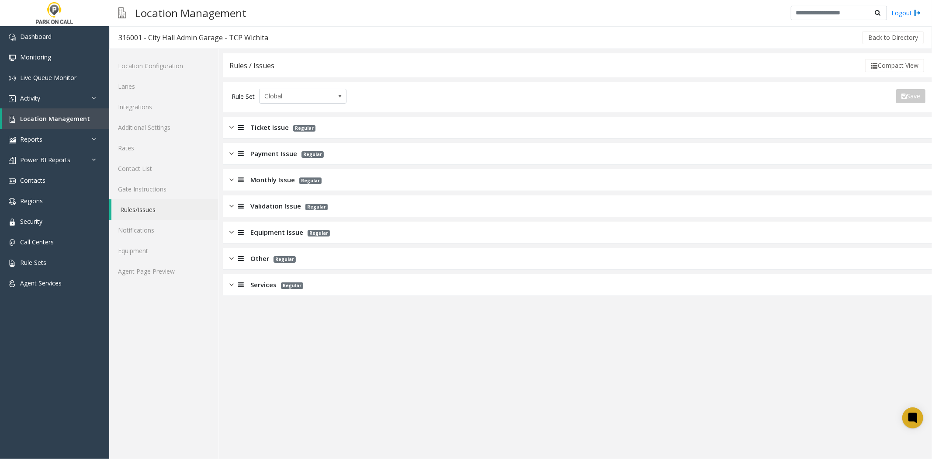
drag, startPoint x: 914, startPoint y: 66, endPoint x: 739, endPoint y: 86, distance: 176.8
click at [909, 66] on button "Compact View" at bounding box center [894, 65] width 59 height 13
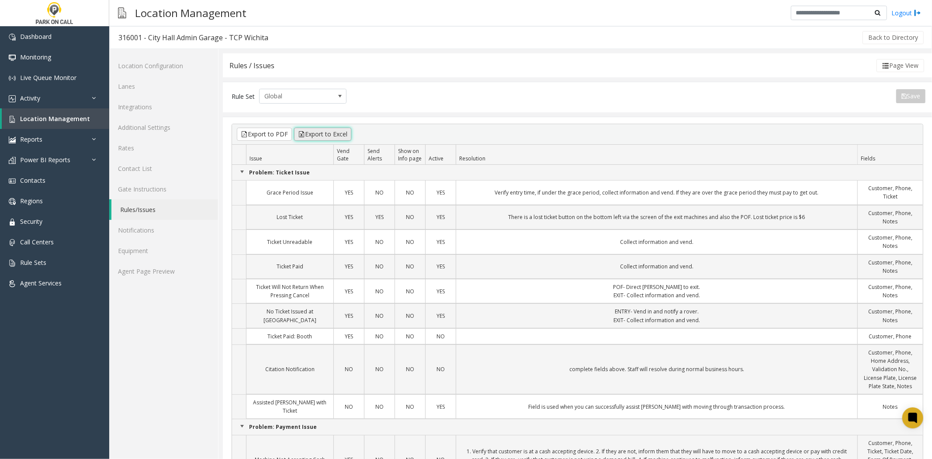
click at [325, 136] on button "Export to Excel" at bounding box center [322, 134] width 57 height 13
click at [151, 34] on div "316001 - City Hall Admin Garage - TCP Wichita" at bounding box center [193, 37] width 150 height 11
drag, startPoint x: 151, startPoint y: 34, endPoint x: 216, endPoint y: 29, distance: 65.3
click at [216, 29] on h3 "316001 - City Hall Admin Garage - TCP Wichita" at bounding box center [193, 38] width 167 height 20
copy div "[GEOGRAPHIC_DATA] Admin Garage"
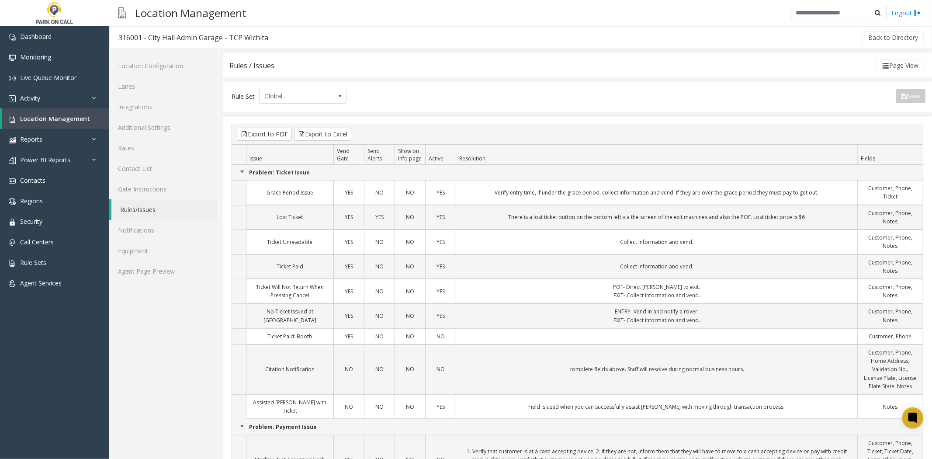
click at [837, 100] on div "Rule Set Global Save" at bounding box center [579, 96] width 694 height 15
click at [148, 129] on link "Additional Settings" at bounding box center [163, 127] width 109 height 21
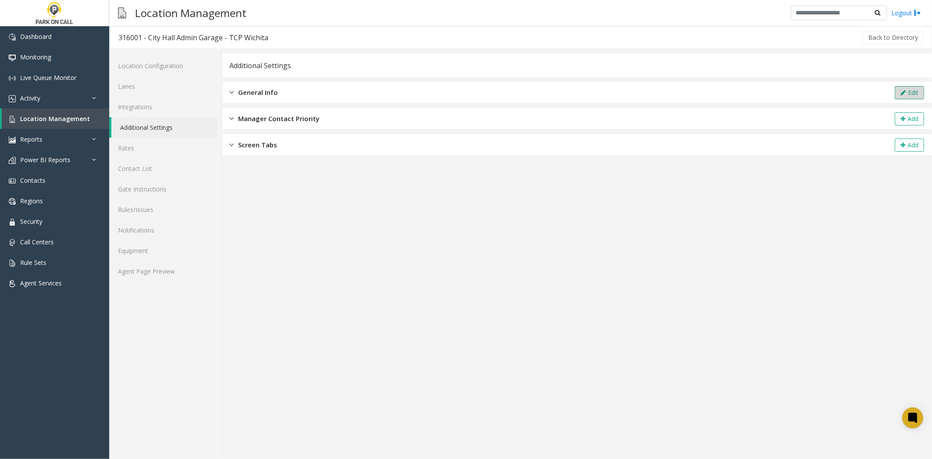
click at [898, 86] on button "Edit" at bounding box center [909, 92] width 29 height 13
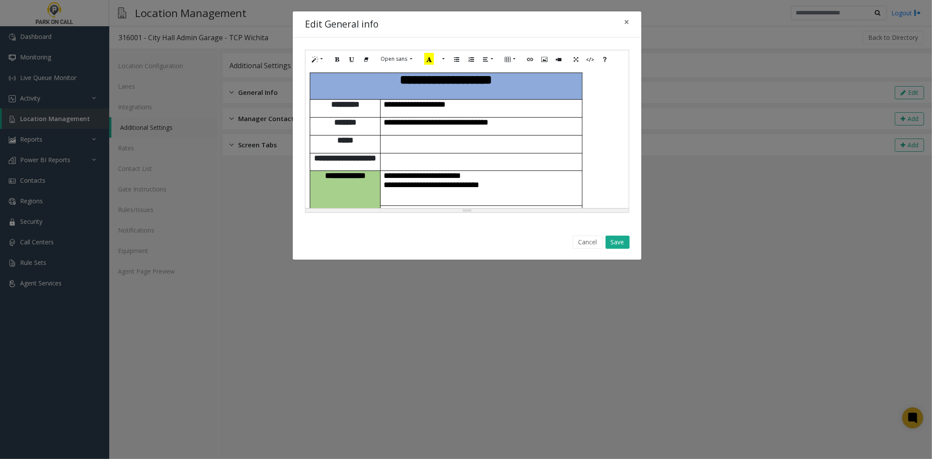
click at [497, 153] on td at bounding box center [480, 162] width 201 height 18
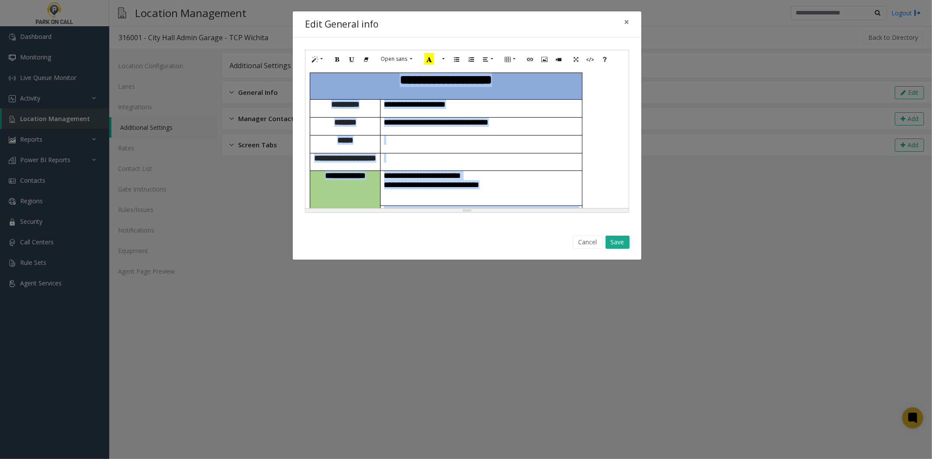
copy div "**********"
click at [595, 247] on button "Cancel" at bounding box center [588, 241] width 30 height 13
